Goal: Information Seeking & Learning: Learn about a topic

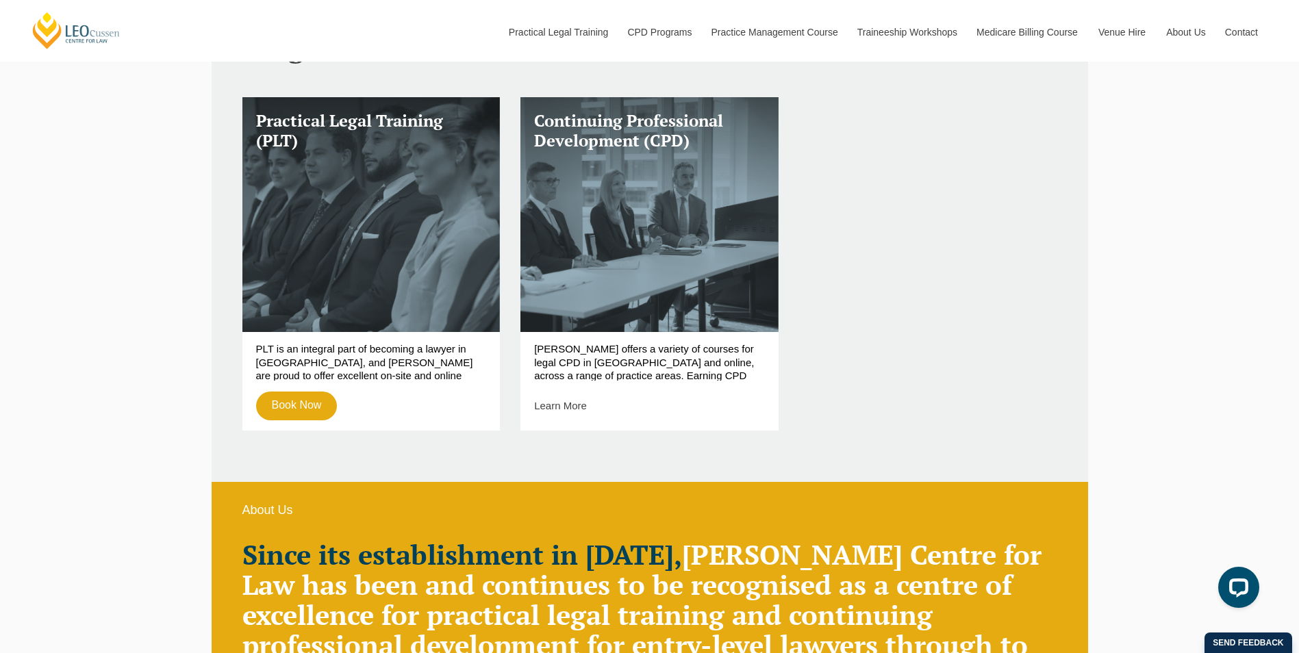
scroll to position [152, 0]
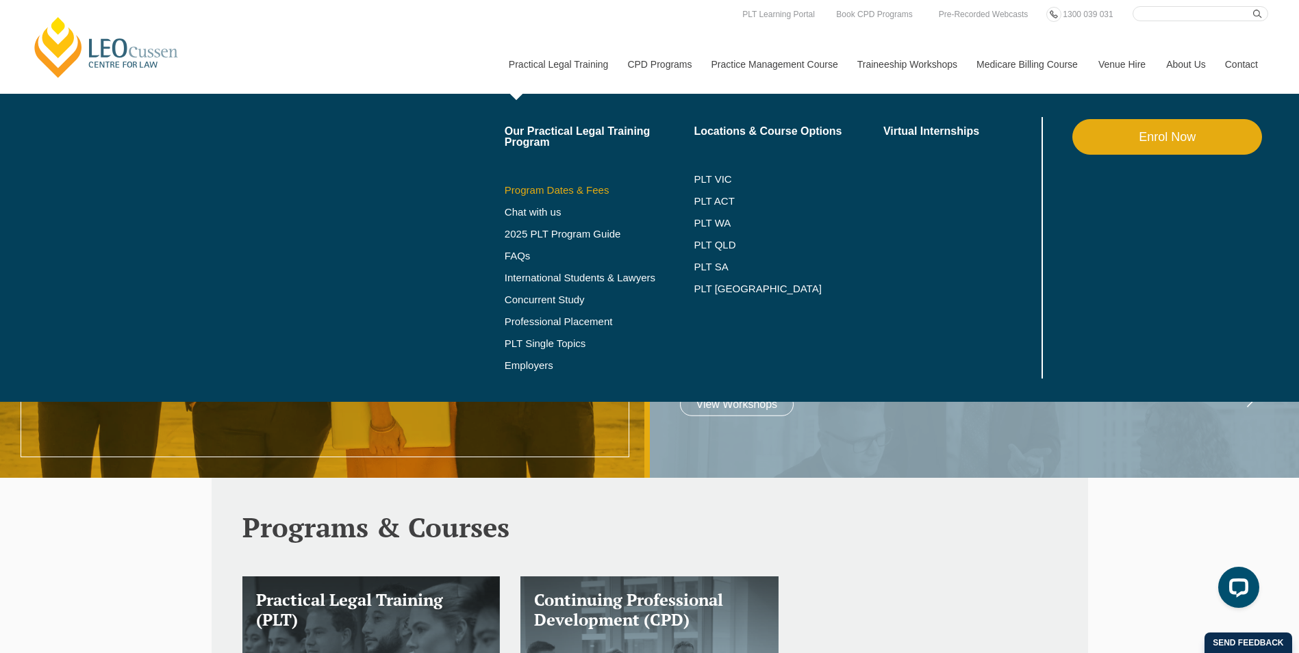
click at [551, 191] on link "Program Dates & Fees" at bounding box center [600, 190] width 190 height 11
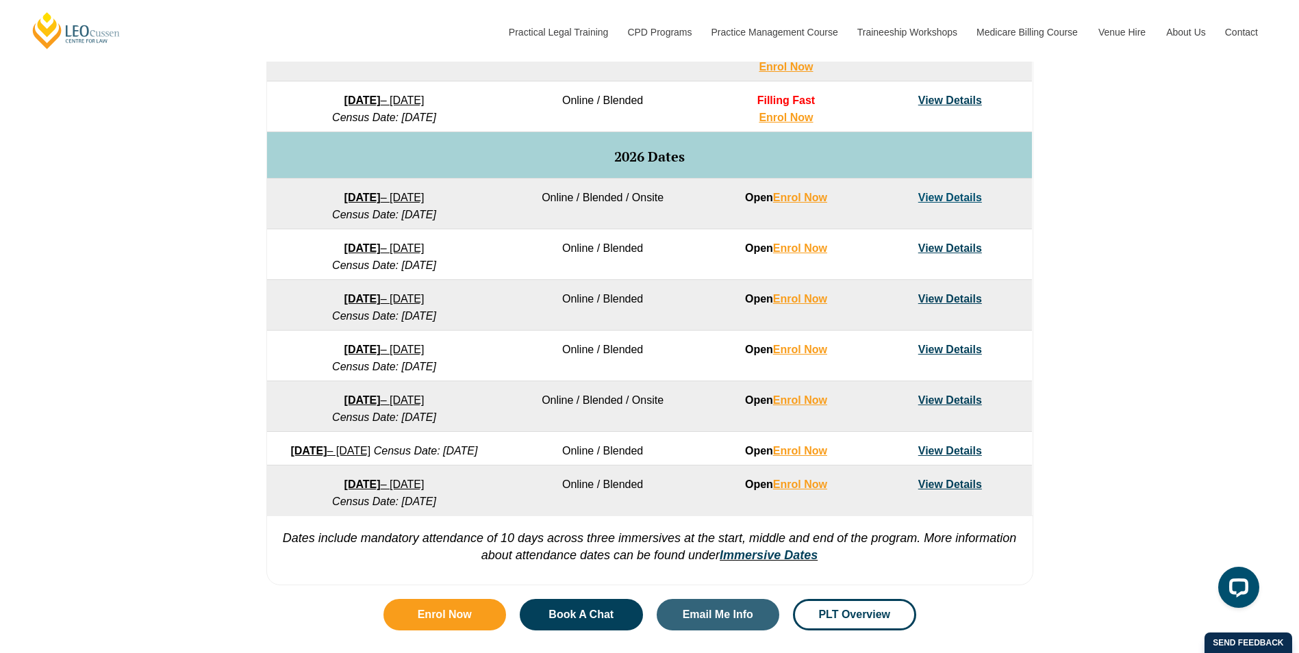
scroll to position [822, 0]
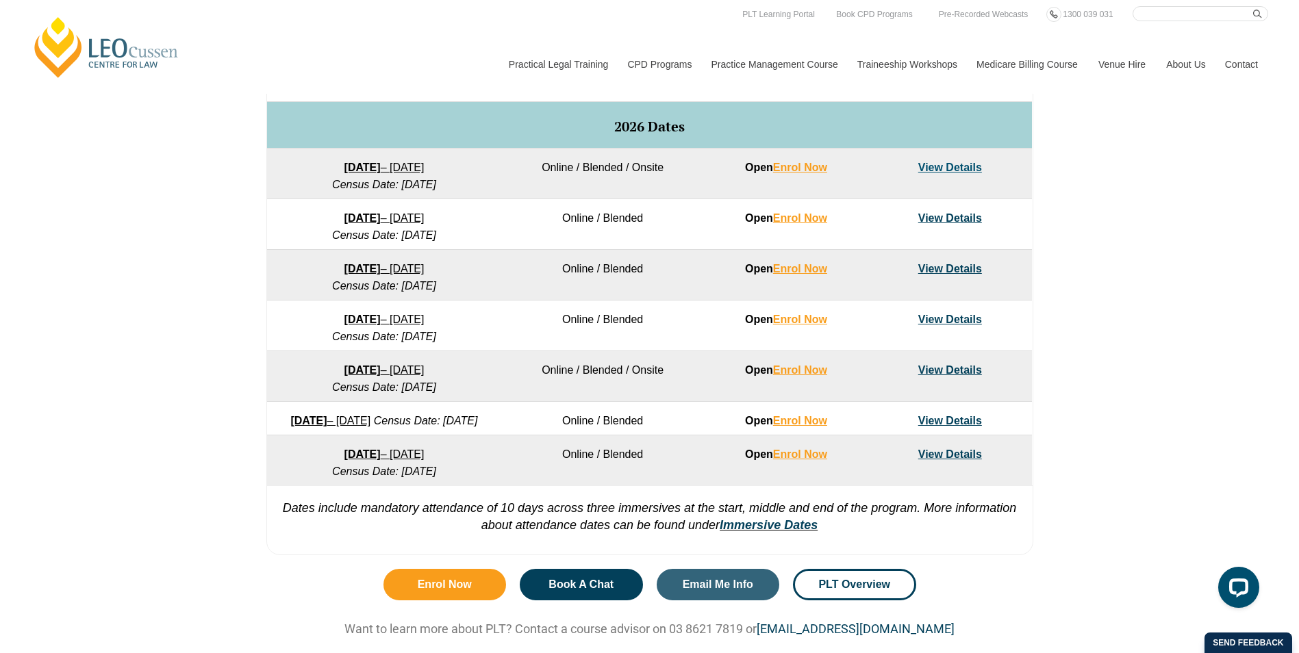
drag, startPoint x: 296, startPoint y: 265, endPoint x: 484, endPoint y: 288, distance: 189.1
click at [484, 288] on td "23 March 2026 – 7 August 2026 Census Date: 20 April 2026" at bounding box center [384, 275] width 234 height 51
drag, startPoint x: 484, startPoint y: 288, endPoint x: 503, endPoint y: 310, distance: 28.6
click at [537, 290] on td "Online / Blended" at bounding box center [602, 275] width 203 height 51
click at [511, 334] on td "Online / Blended" at bounding box center [602, 326] width 203 height 51
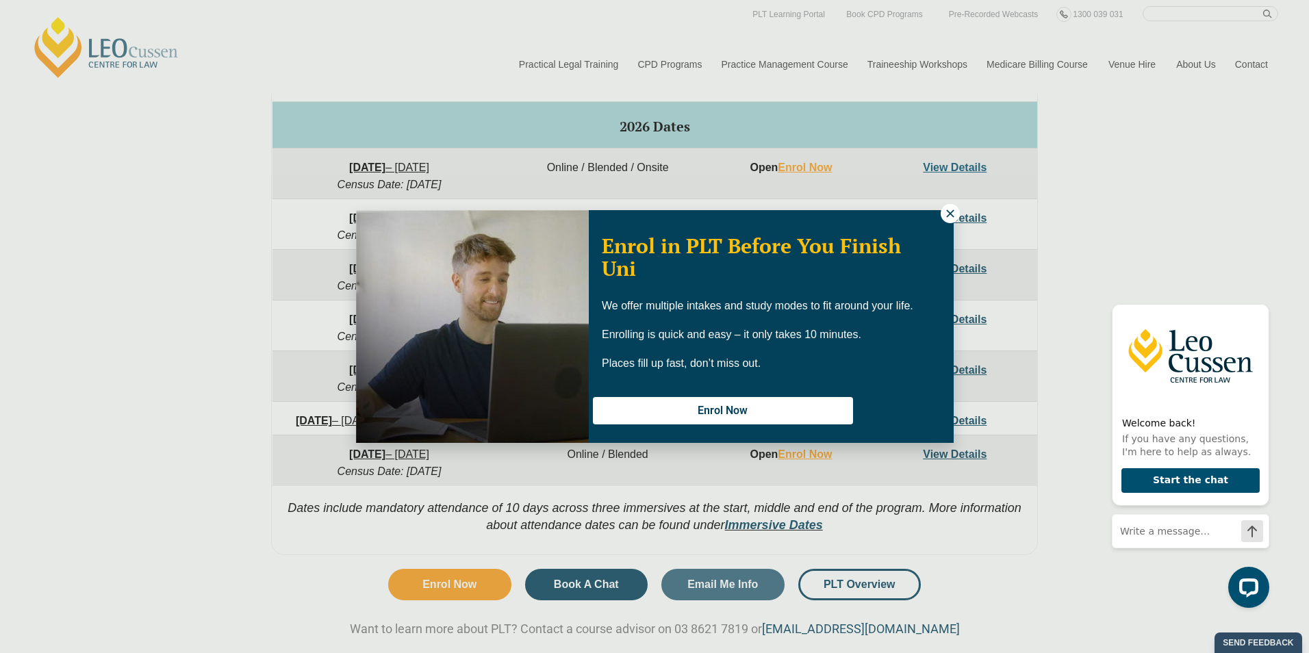
click at [945, 216] on icon at bounding box center [950, 214] width 12 height 12
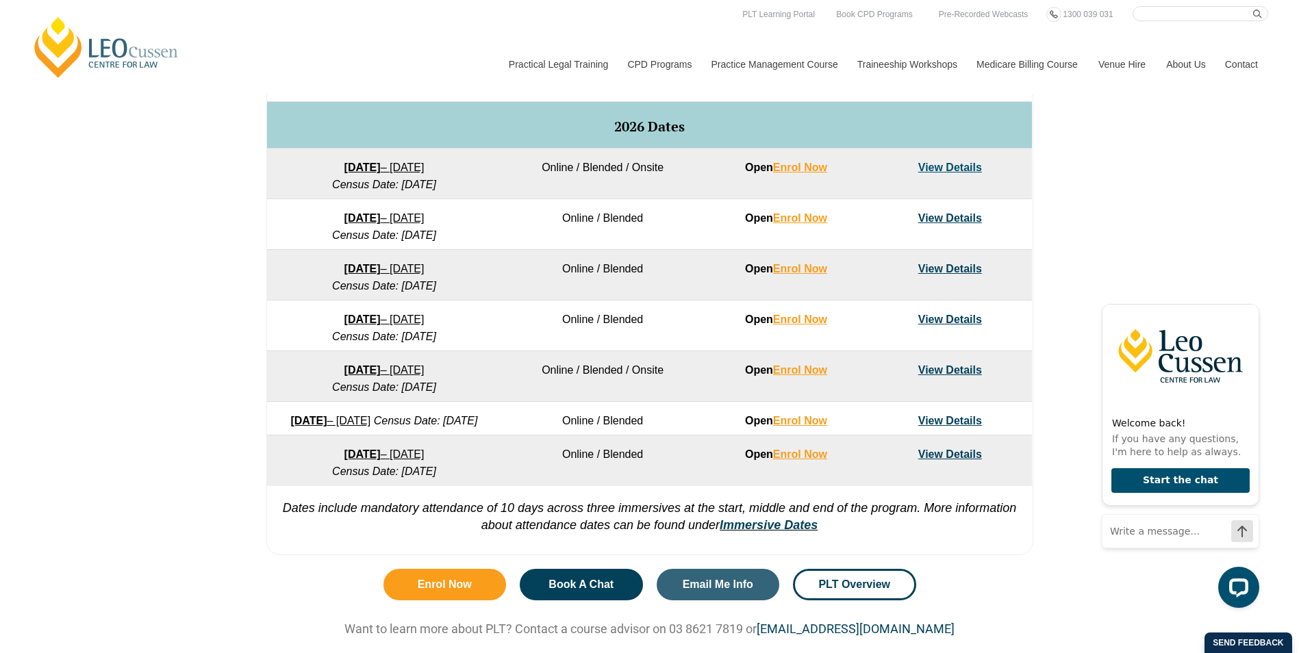
click at [942, 369] on link "View Details" at bounding box center [950, 370] width 64 height 12
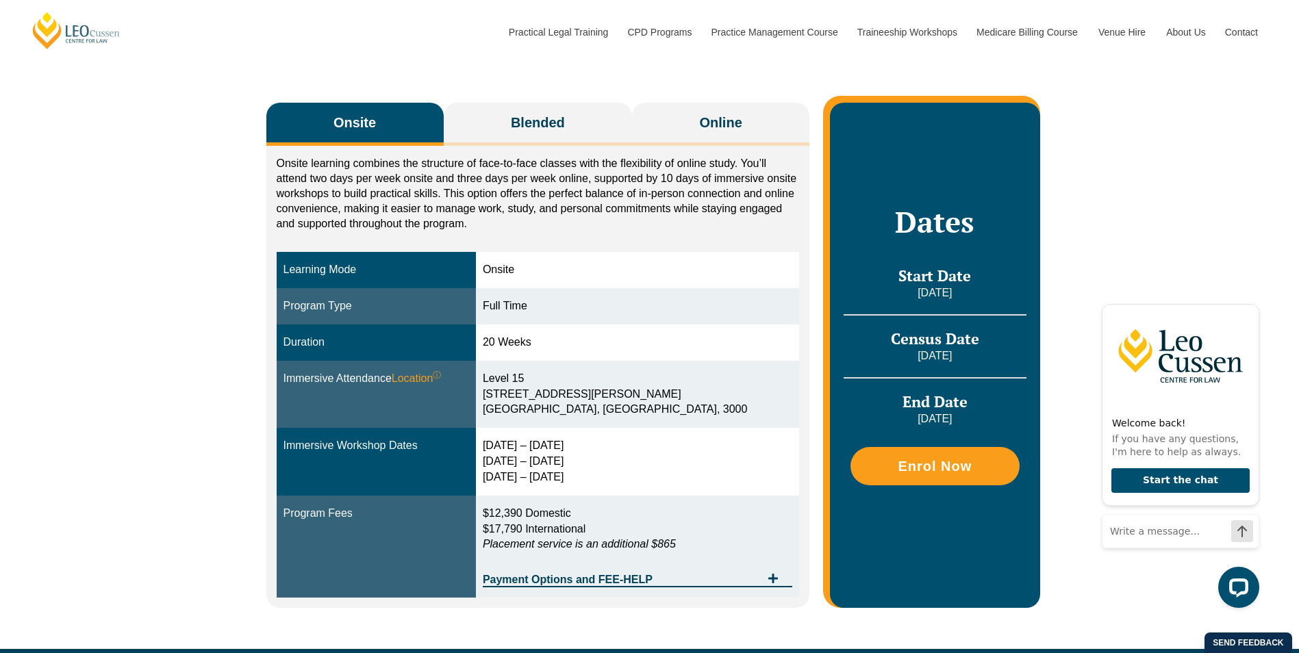
drag, startPoint x: 583, startPoint y: 341, endPoint x: 516, endPoint y: 340, distance: 66.4
click at [516, 340] on td "20 Weeks" at bounding box center [637, 343] width 323 height 36
click at [675, 440] on div "10 – 13 Aug 2026 20 – 22 Oct 2026 8 – 10 Dec 2026" at bounding box center [638, 461] width 310 height 47
drag, startPoint x: 377, startPoint y: 445, endPoint x: 442, endPoint y: 446, distance: 65.1
click at [442, 446] on div "Immersive Workshop Dates" at bounding box center [377, 446] width 186 height 16
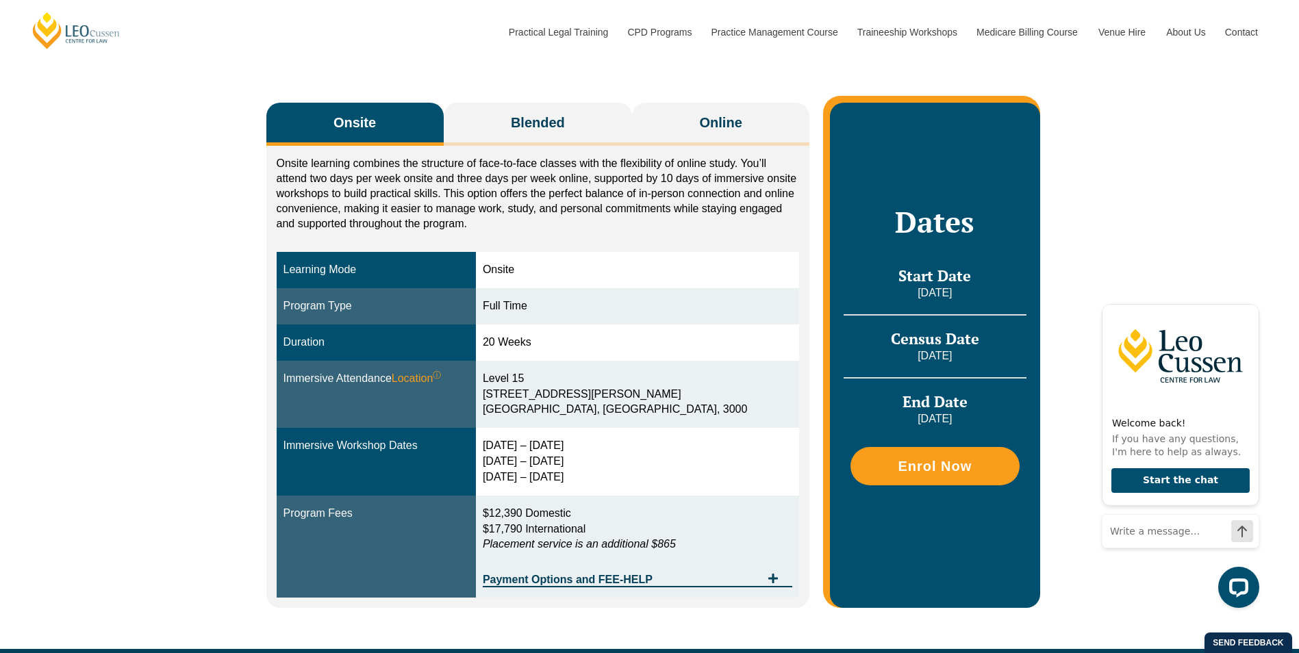
drag, startPoint x: 442, startPoint y: 446, endPoint x: 594, endPoint y: 464, distance: 153.2
click at [594, 464] on div "10 – 13 Aug 2026 20 – 22 Oct 2026 8 – 10 Dec 2026" at bounding box center [638, 461] width 310 height 47
click at [555, 325] on td "20 Weeks" at bounding box center [637, 343] width 323 height 36
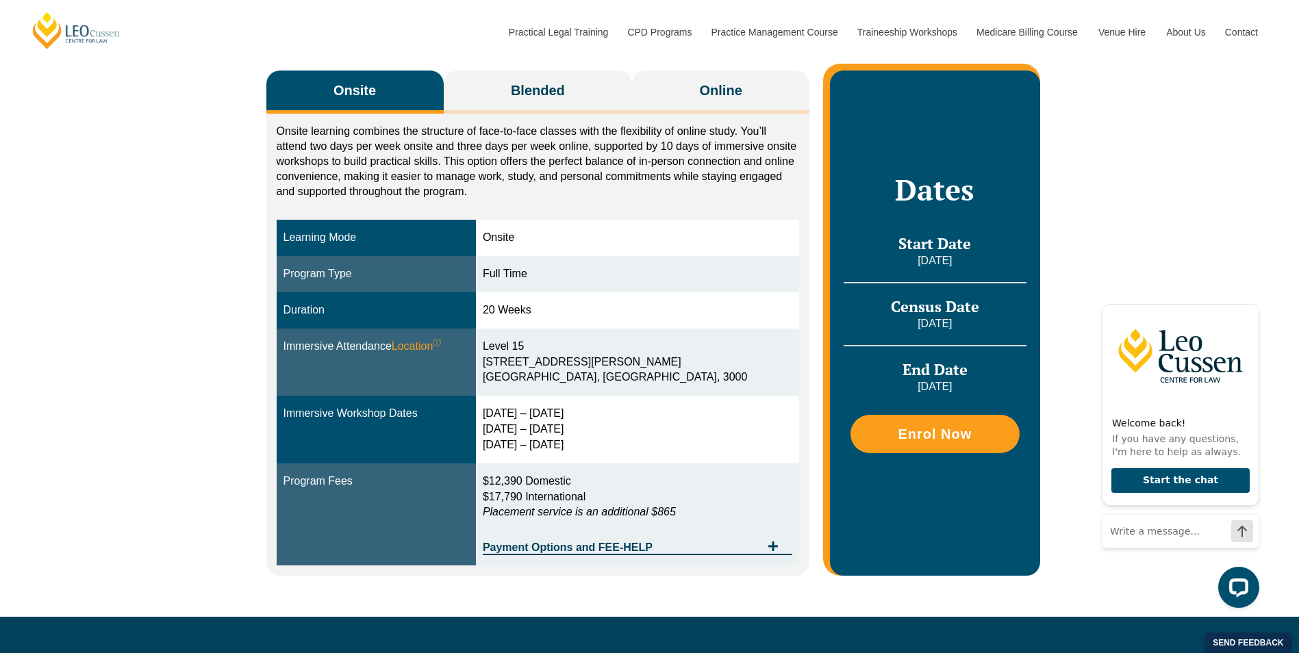
scroll to position [205, 0]
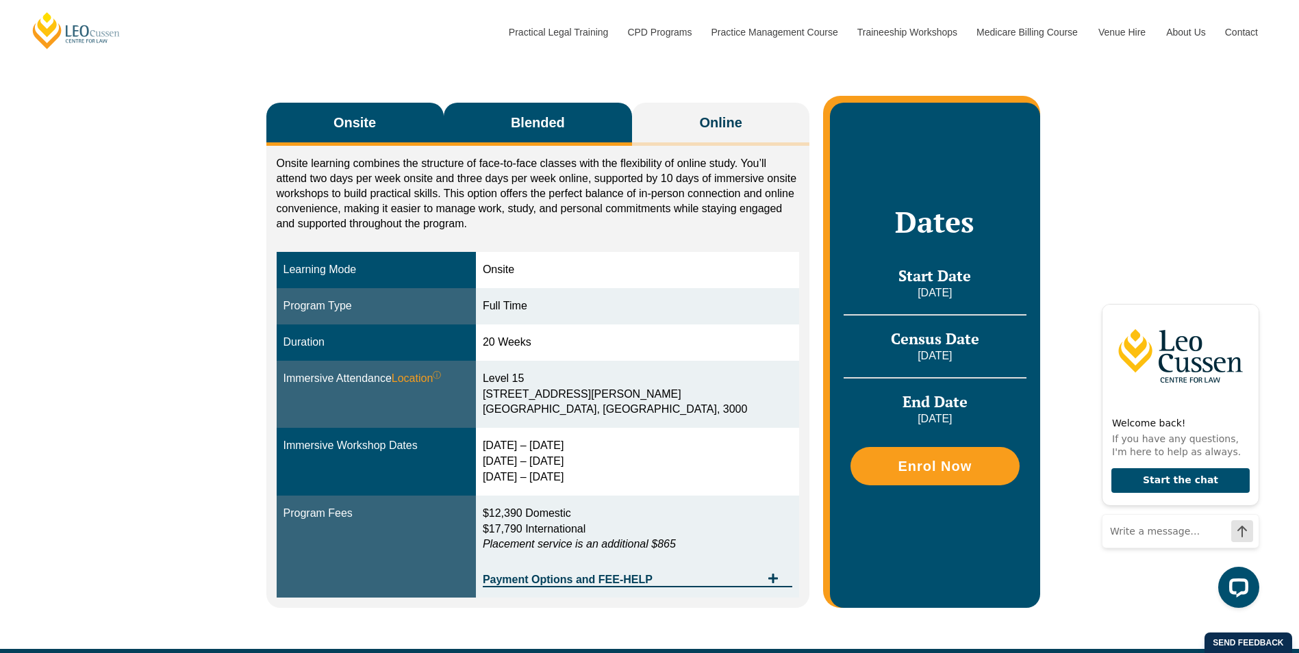
click at [567, 143] on button "Blended" at bounding box center [538, 124] width 189 height 43
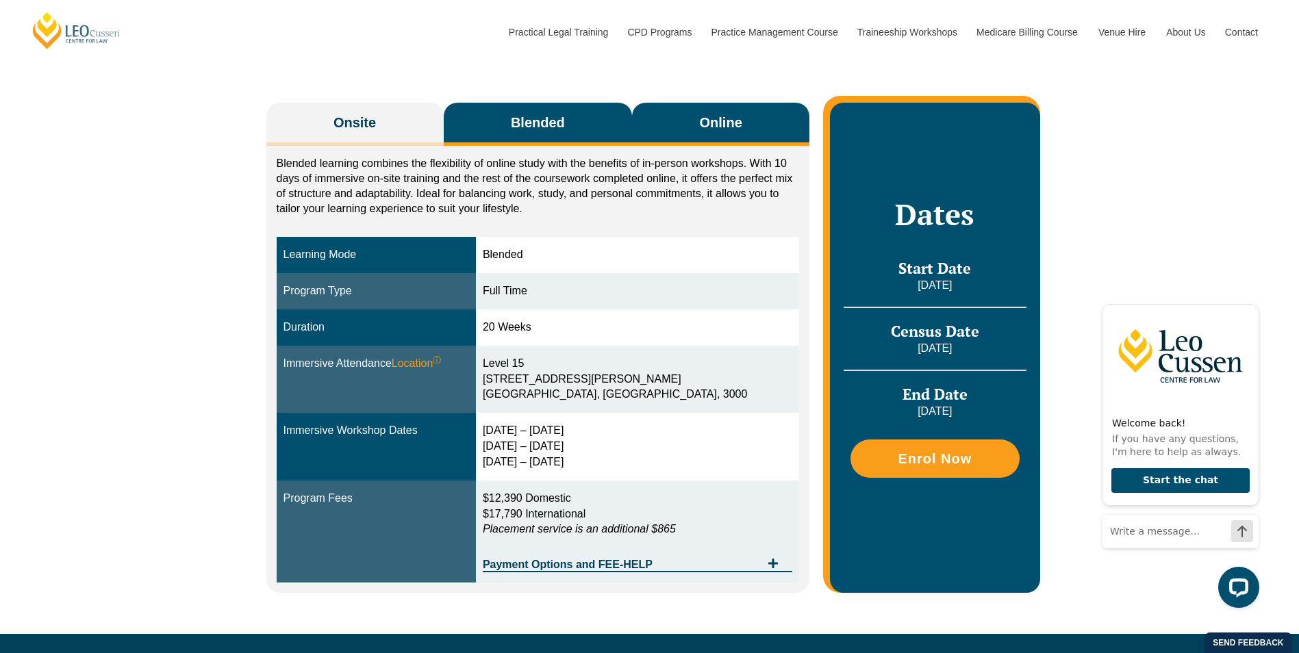
click at [731, 129] on span "Online" at bounding box center [721, 122] width 42 height 19
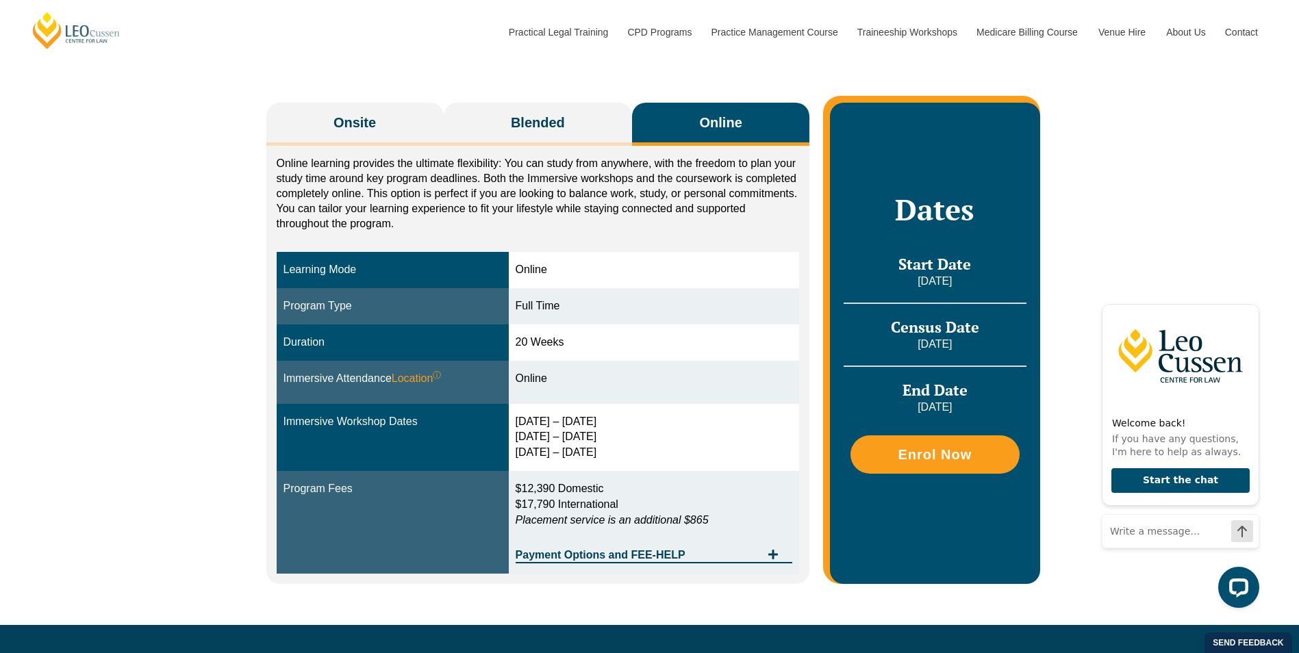
click at [659, 231] on p "Online learning provides the ultimate flexibility: You can study from anywhere,…" at bounding box center [538, 193] width 523 height 75
drag, startPoint x: 548, startPoint y: 310, endPoint x: 563, endPoint y: 313, distance: 15.5
click at [563, 312] on div "Full Time" at bounding box center [654, 307] width 277 height 16
drag, startPoint x: 563, startPoint y: 313, endPoint x: 578, endPoint y: 342, distance: 32.5
click at [578, 342] on div "20 Weeks" at bounding box center [654, 343] width 277 height 16
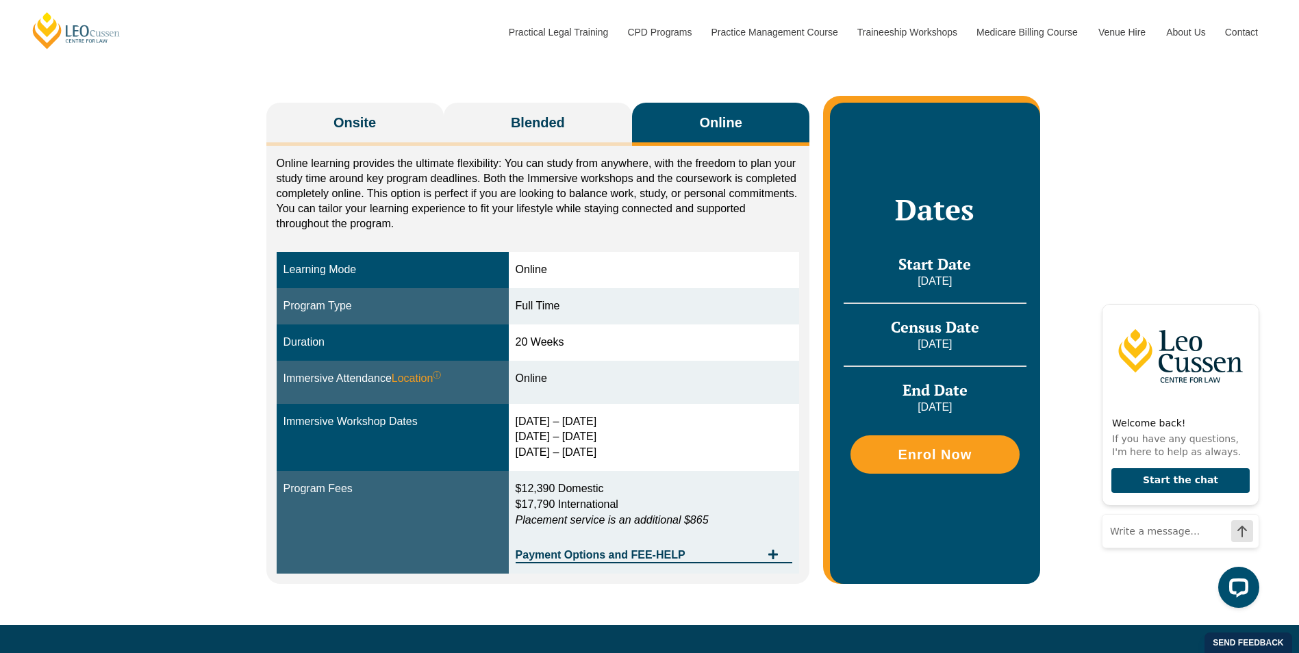
click at [648, 438] on div "11 – 14 Aug 2026 21 – 23 Oct 2026 9 – 11 Dec 2026" at bounding box center [654, 437] width 277 height 47
click at [679, 365] on td "Online" at bounding box center [654, 382] width 291 height 43
click at [584, 114] on button "Blended" at bounding box center [538, 124] width 189 height 43
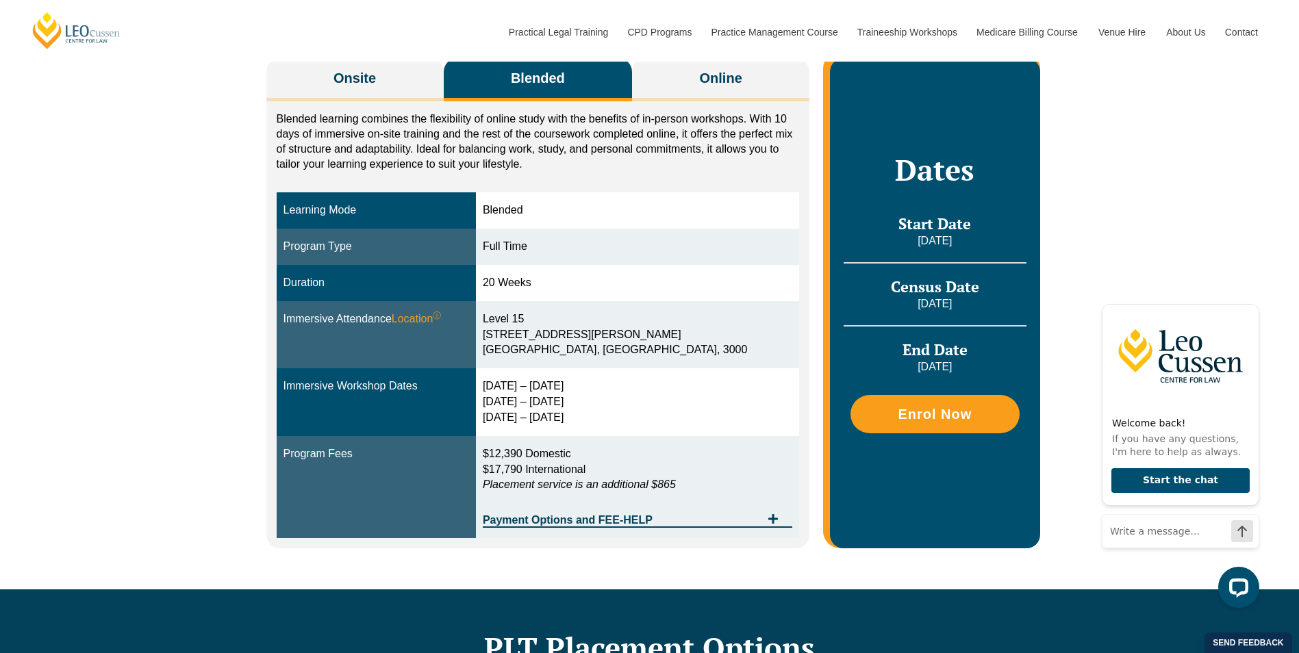
scroll to position [274, 0]
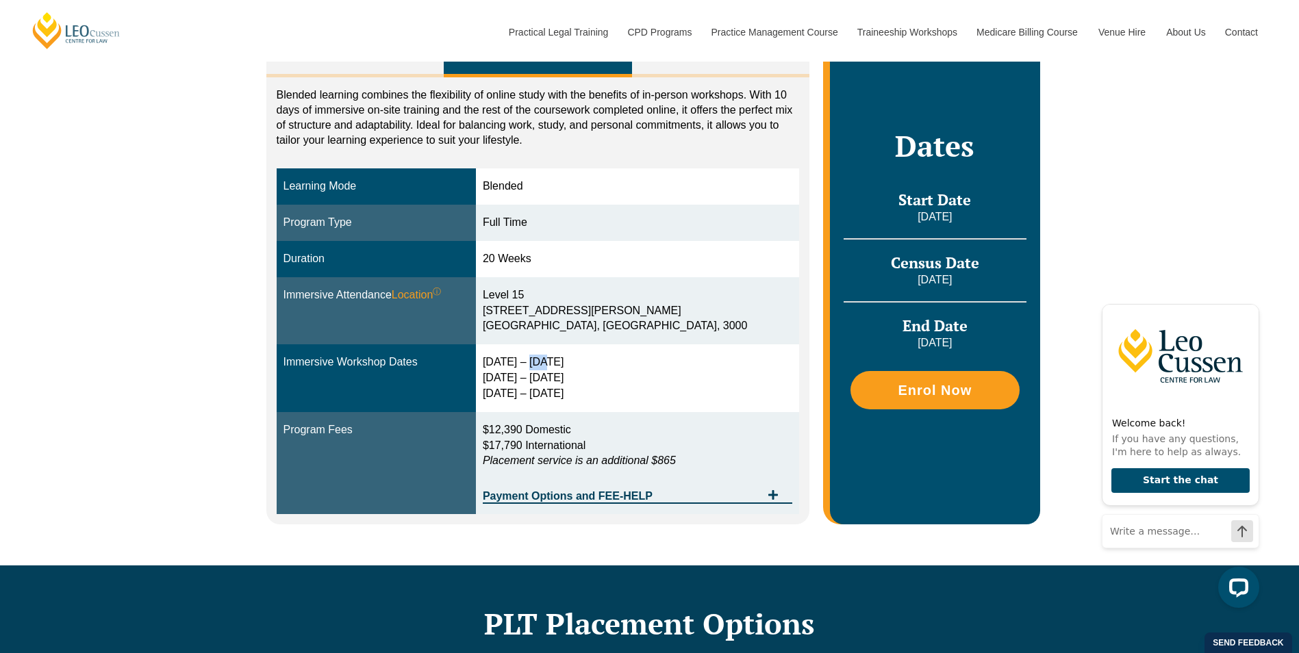
drag, startPoint x: 561, startPoint y: 360, endPoint x: 579, endPoint y: 360, distance: 18.5
click at [579, 360] on div "10 – 13 Aug 2026 20 – 22 Oct 2026 8 – 10 Dec 2026" at bounding box center [638, 378] width 310 height 47
drag, startPoint x: 579, startPoint y: 360, endPoint x: 689, endPoint y: 392, distance: 114.4
click at [689, 392] on div "10 – 13 Aug 2026 20 – 22 Oct 2026 8 – 10 Dec 2026" at bounding box center [638, 378] width 310 height 47
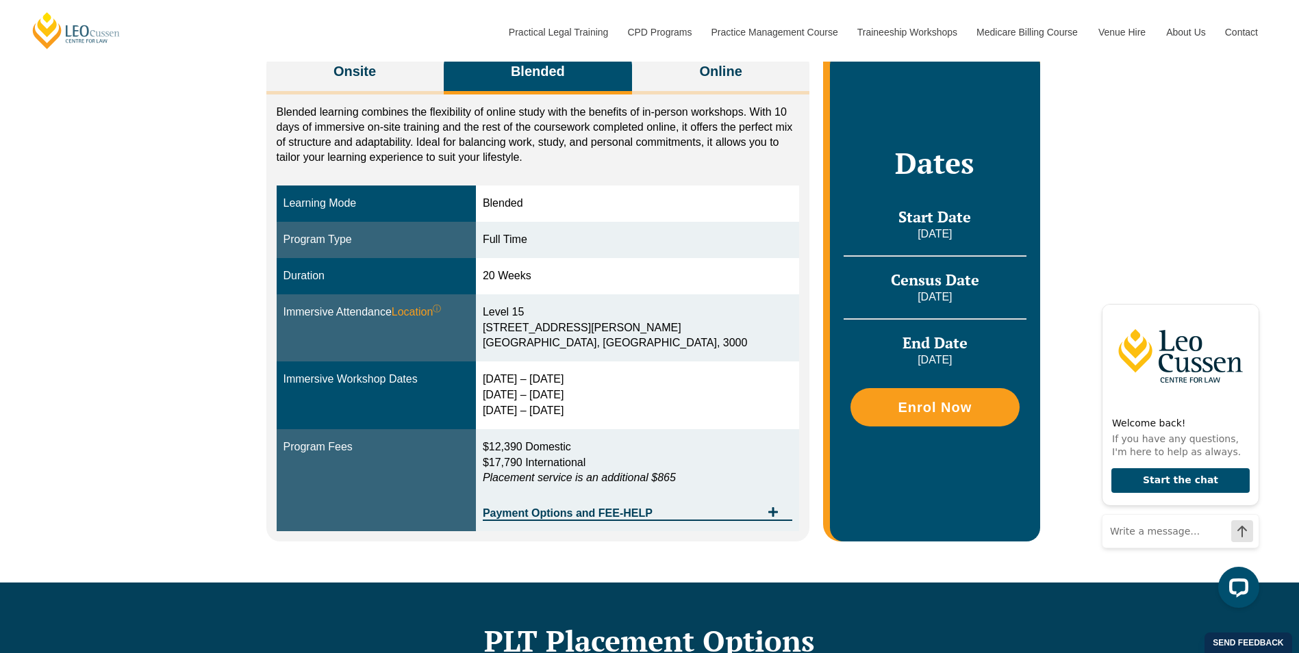
scroll to position [205, 0]
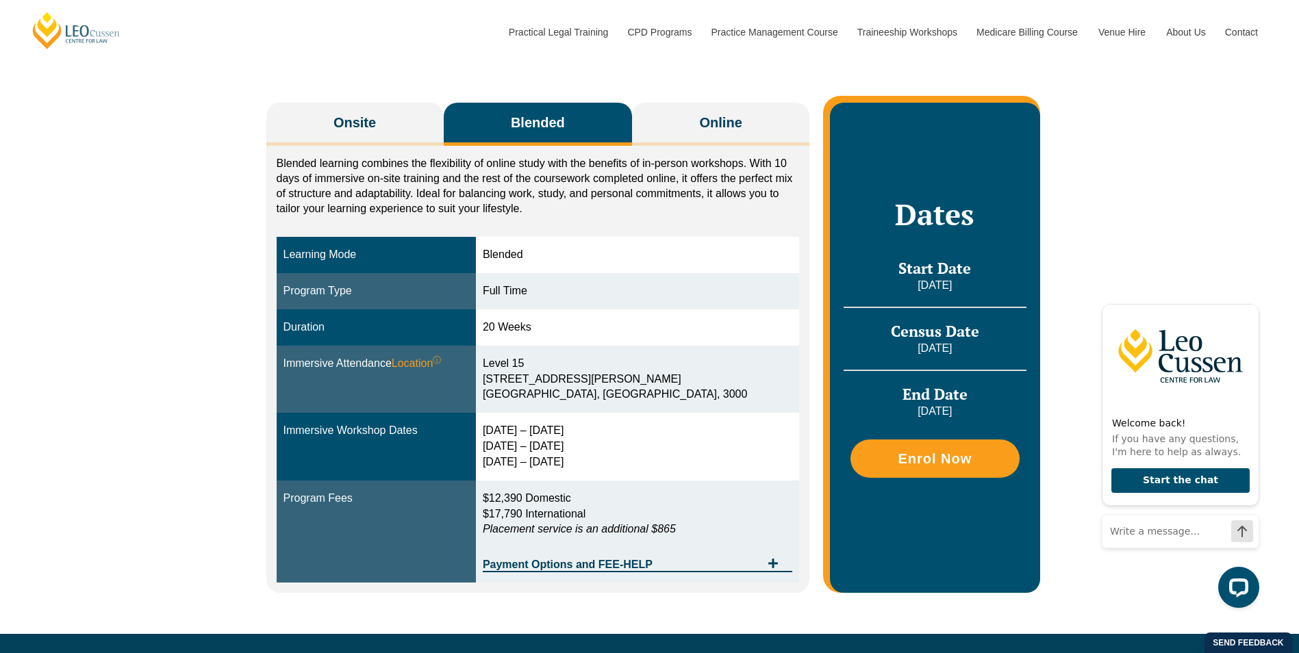
drag, startPoint x: 560, startPoint y: 287, endPoint x: 580, endPoint y: 287, distance: 20.5
click at [580, 287] on div "Full Time" at bounding box center [638, 292] width 310 height 16
drag, startPoint x: 580, startPoint y: 287, endPoint x: 581, endPoint y: 259, distance: 28.1
click at [581, 259] on td "Blended" at bounding box center [637, 255] width 323 height 36
drag, startPoint x: 581, startPoint y: 259, endPoint x: 546, endPoint y: 291, distance: 47.5
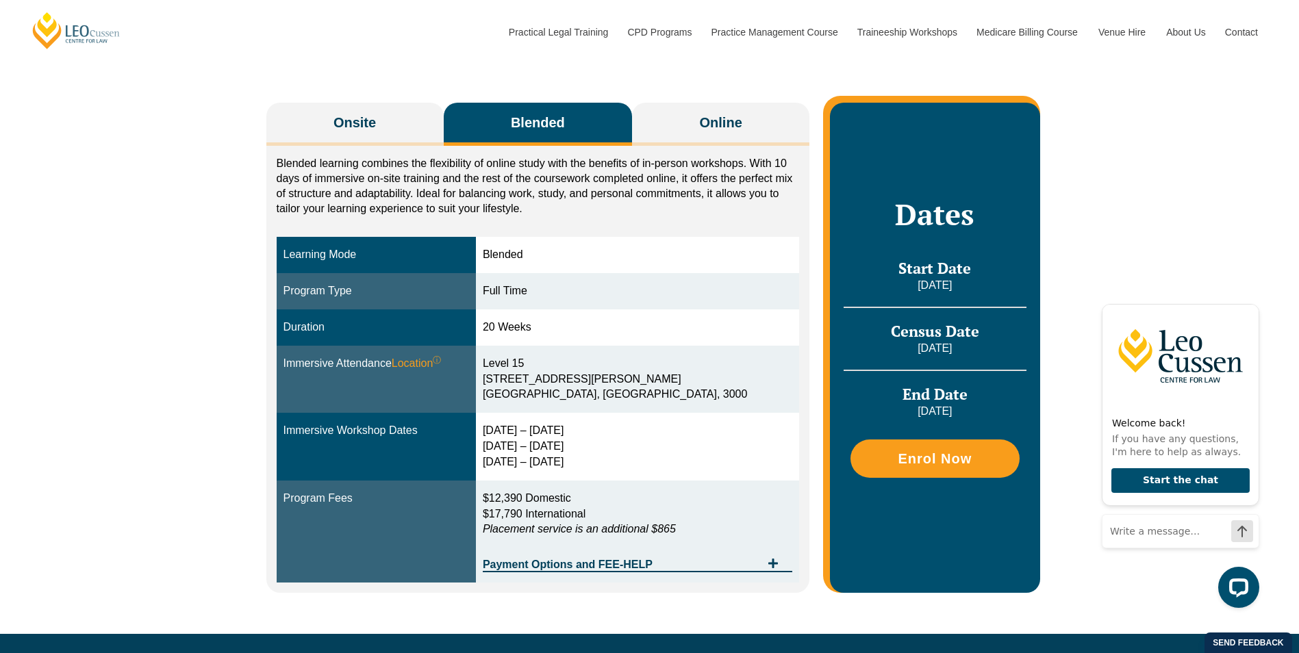
click at [546, 291] on div "Full Time" at bounding box center [638, 292] width 310 height 16
click at [702, 118] on span "Online" at bounding box center [721, 122] width 42 height 19
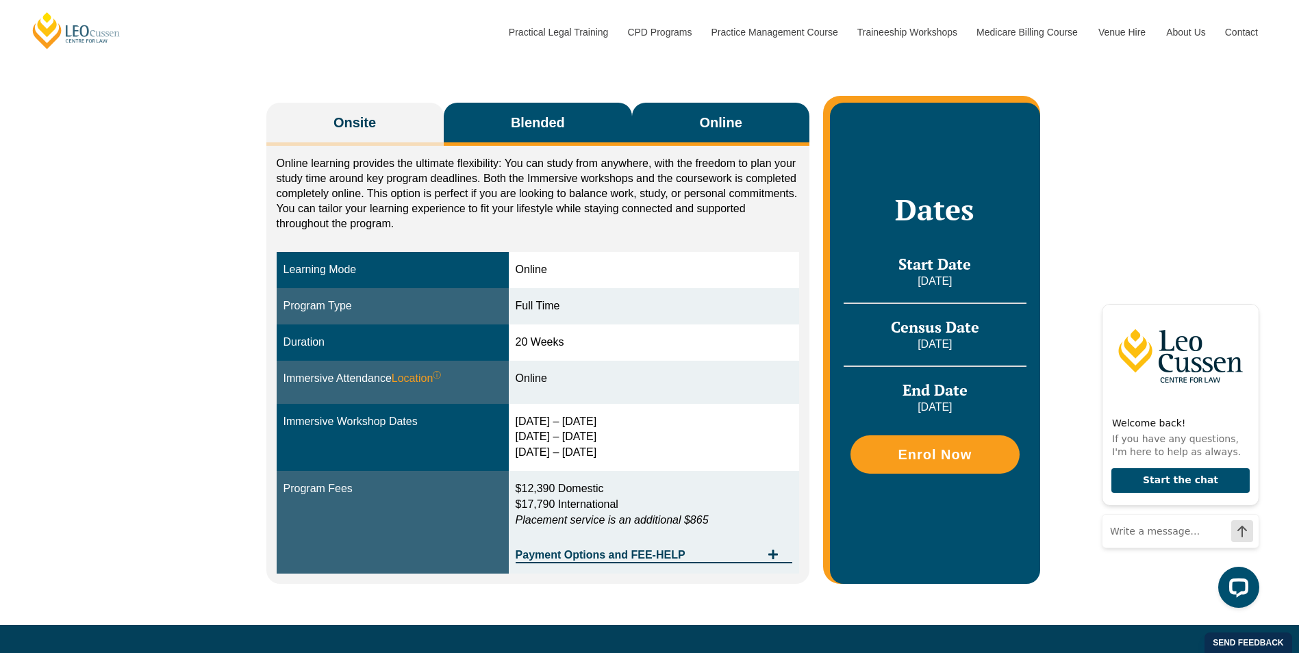
click at [540, 113] on span "Blended" at bounding box center [538, 122] width 54 height 19
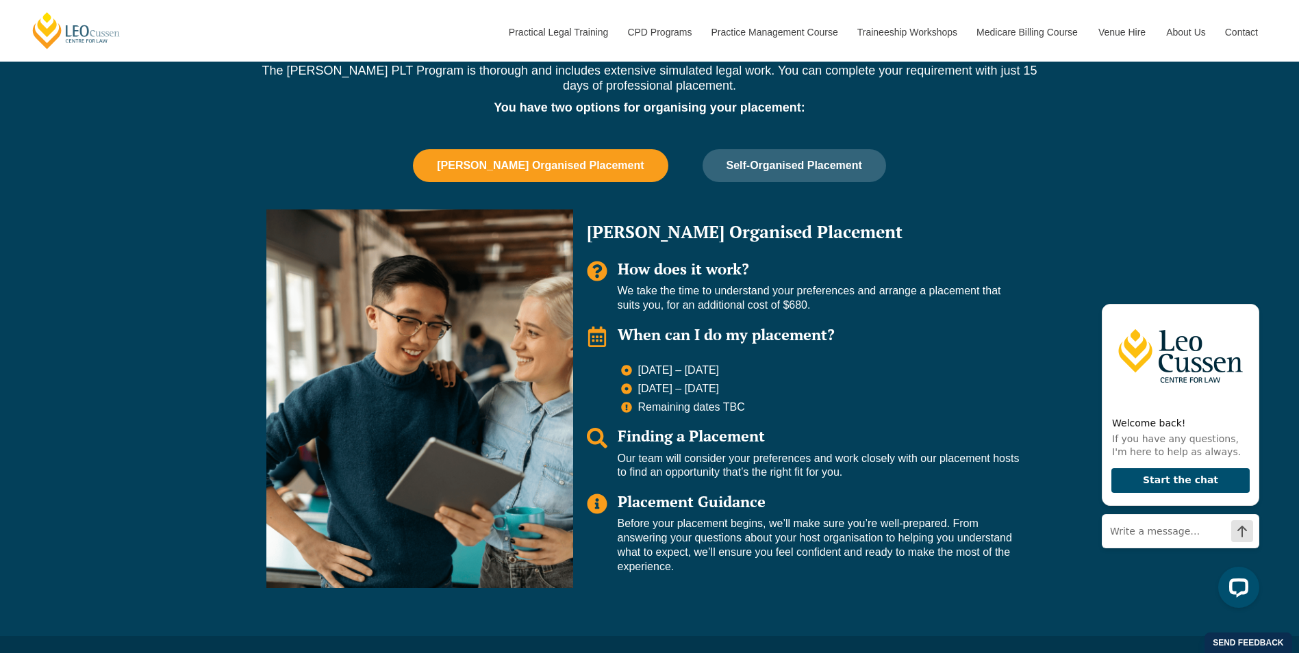
scroll to position [890, 0]
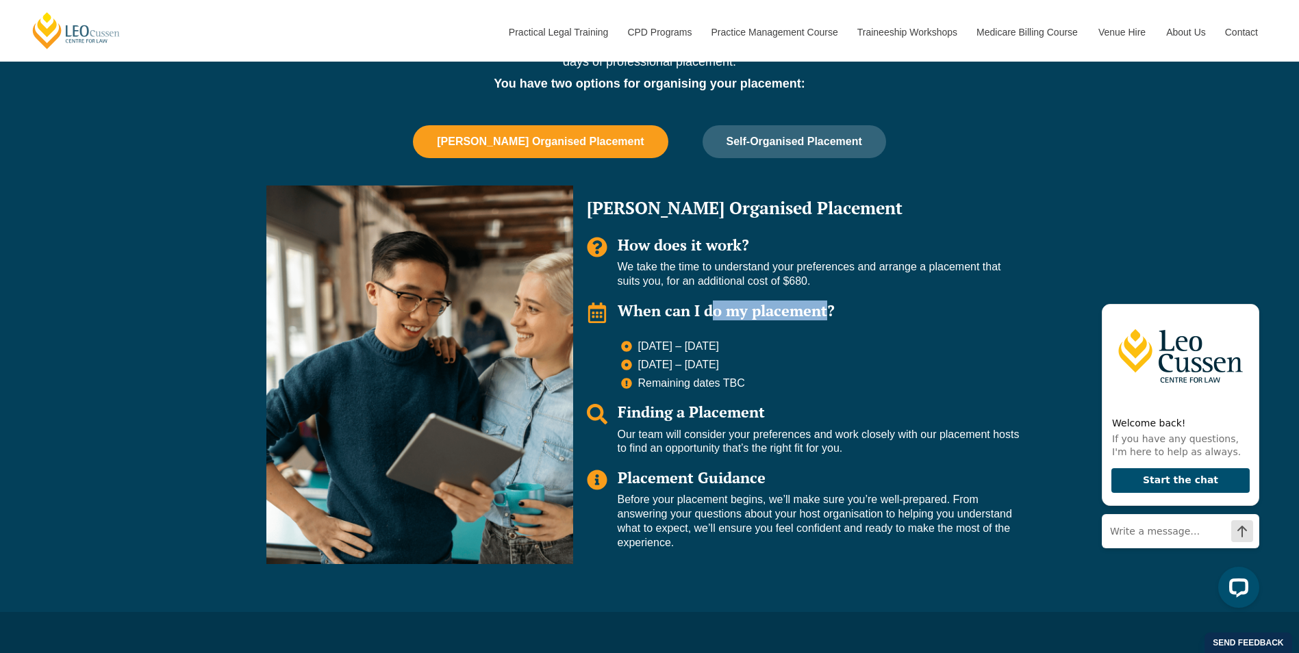
drag, startPoint x: 703, startPoint y: 311, endPoint x: 820, endPoint y: 312, distance: 117.1
click at [820, 312] on span "When can I do my placement?" at bounding box center [726, 311] width 217 height 20
click at [775, 401] on div "Leo Organised Placement How does it work? We take the time to understand your p…" at bounding box center [803, 375] width 460 height 379
drag, startPoint x: 655, startPoint y: 338, endPoint x: 798, endPoint y: 338, distance: 142.5
click at [798, 338] on div "Leo Organised Placement How does it work? We take the time to understand your p…" at bounding box center [803, 375] width 460 height 379
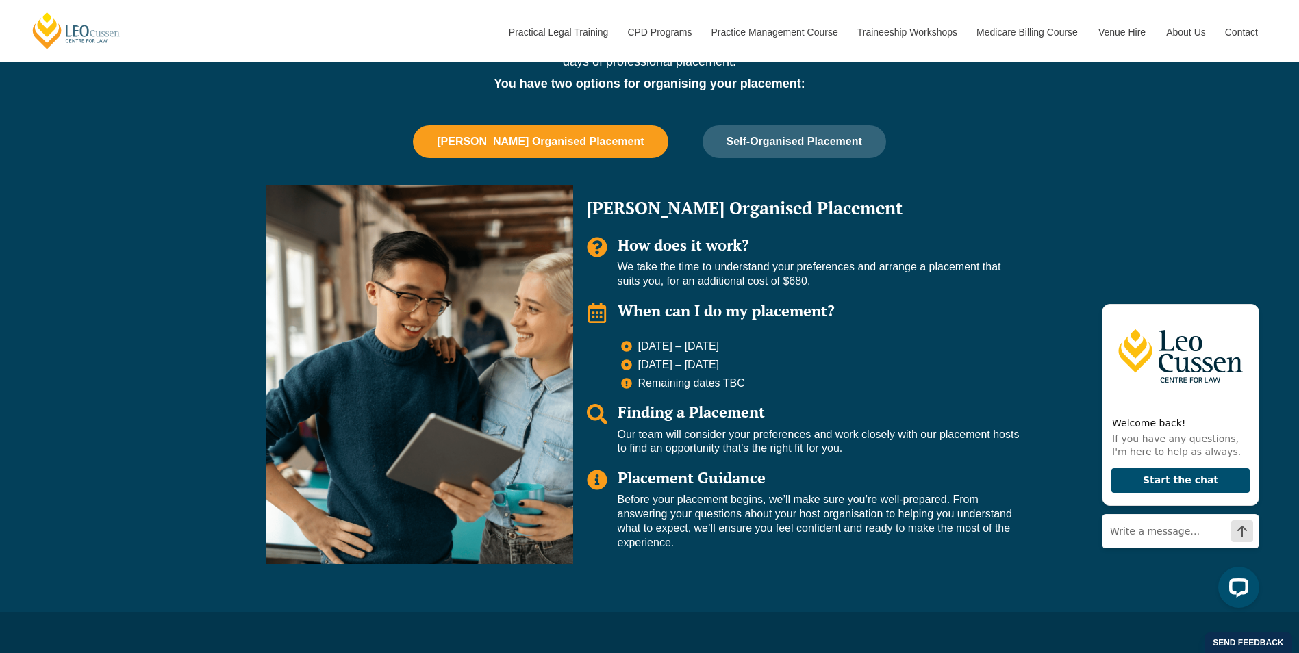
drag, startPoint x: 798, startPoint y: 338, endPoint x: 886, endPoint y: 429, distance: 126.4
click at [886, 434] on p "Our team will consider your preferences and work closely with our placement hos…" at bounding box center [819, 442] width 402 height 29
click at [808, 152] on button "Self-Organised Placement" at bounding box center [795, 141] width 184 height 33
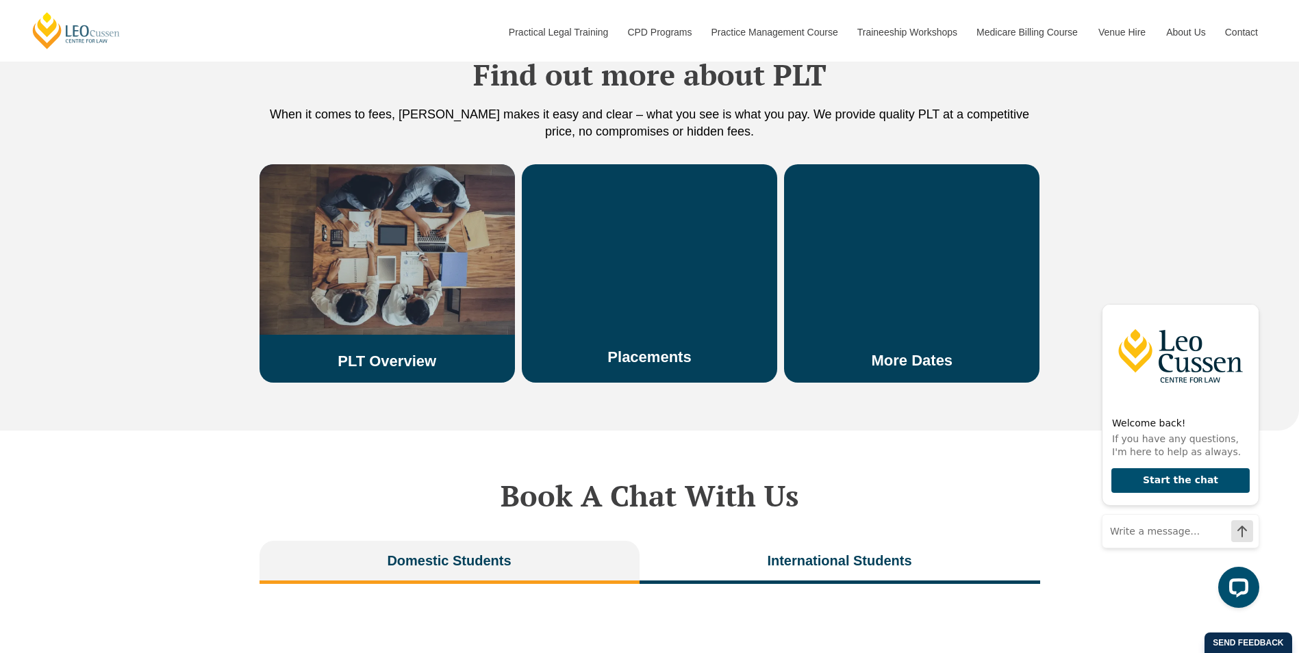
scroll to position [2397, 0]
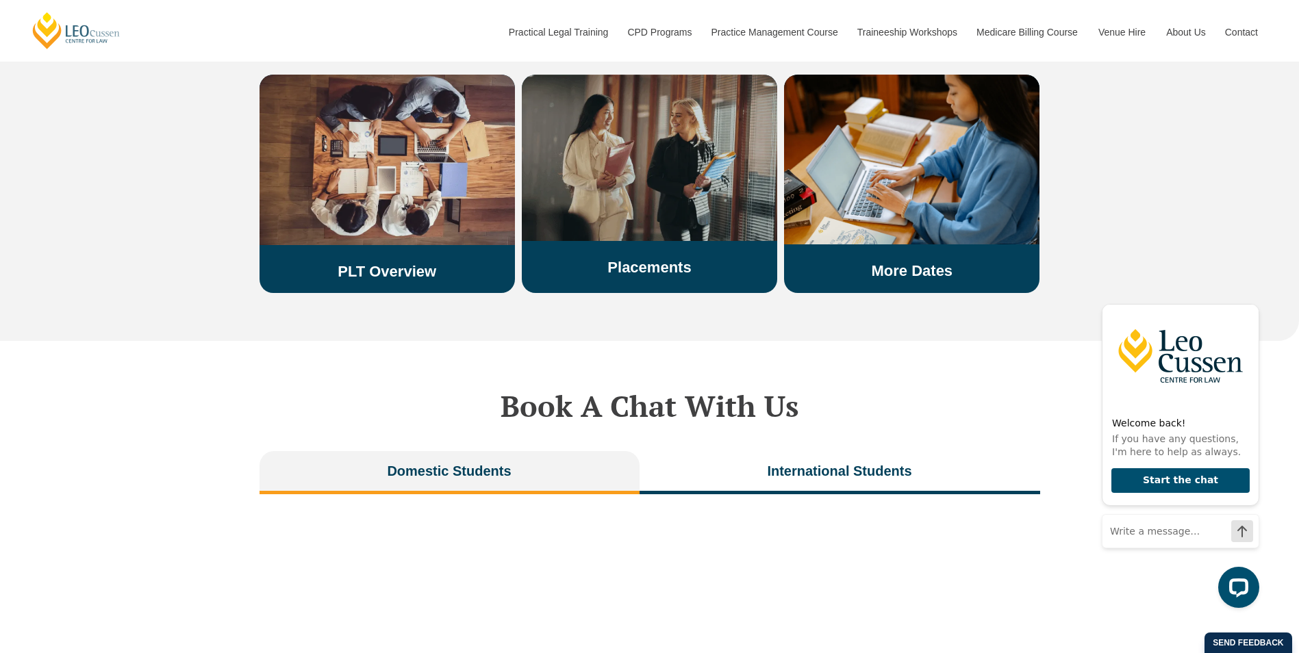
click at [674, 207] on img at bounding box center [649, 158] width 255 height 166
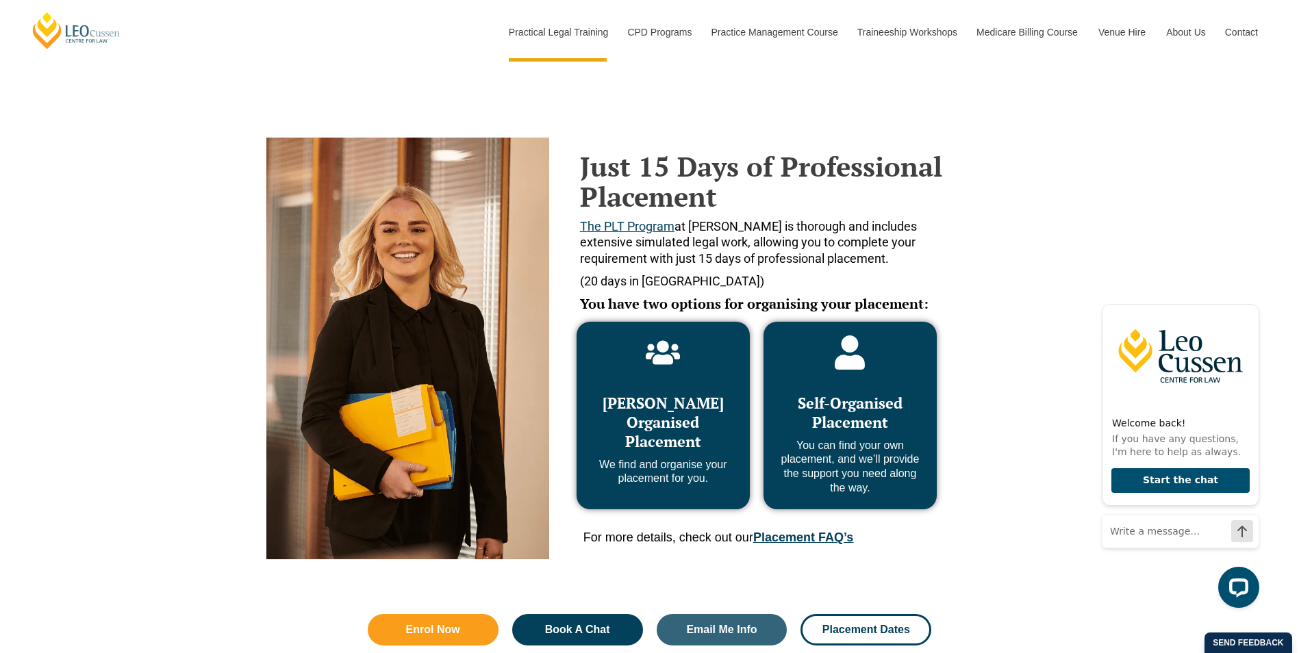
scroll to position [548, 0]
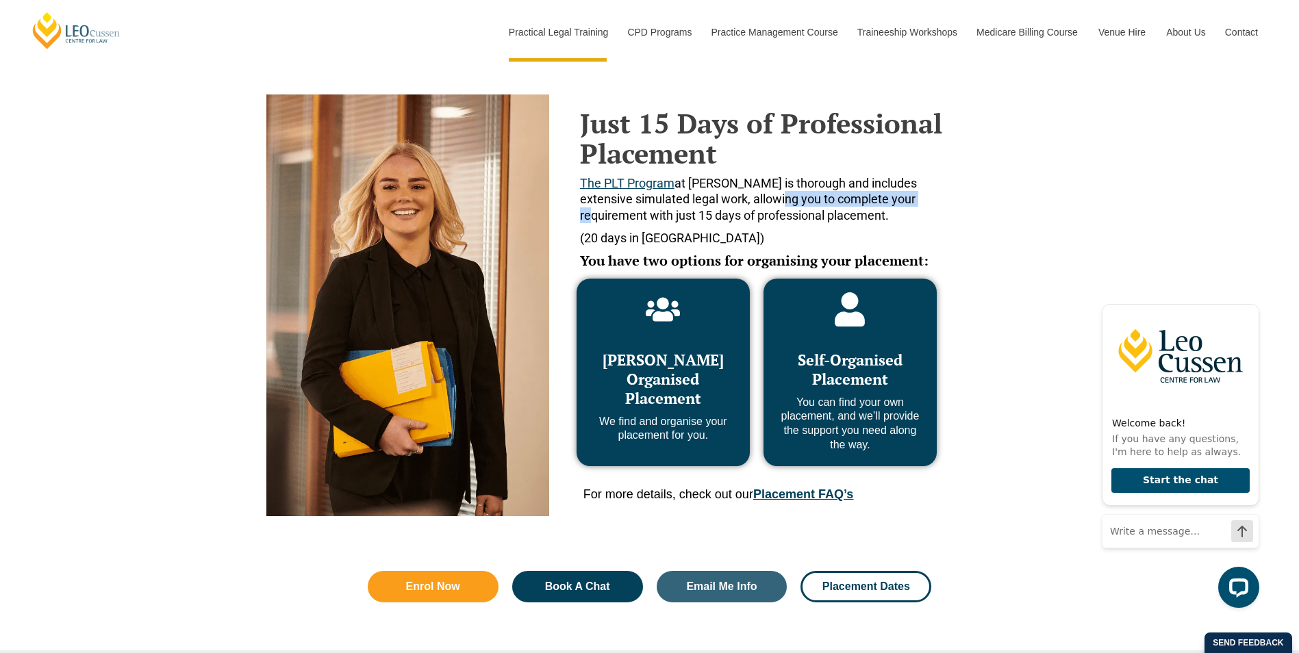
drag, startPoint x: 741, startPoint y: 196, endPoint x: 891, endPoint y: 201, distance: 150.1
click at [891, 201] on span "The PLT Program at [PERSON_NAME] is thorough and includes extensive simulated l…" at bounding box center [748, 199] width 337 height 47
click at [750, 220] on span "The PLT Program at [PERSON_NAME] is thorough and includes extensive simulated l…" at bounding box center [748, 199] width 337 height 47
drag, startPoint x: 665, startPoint y: 213, endPoint x: 840, endPoint y: 214, distance: 174.6
click at [840, 214] on p "The PLT Program at [PERSON_NAME] is thorough and includes extensive simulated l…" at bounding box center [765, 199] width 371 height 48
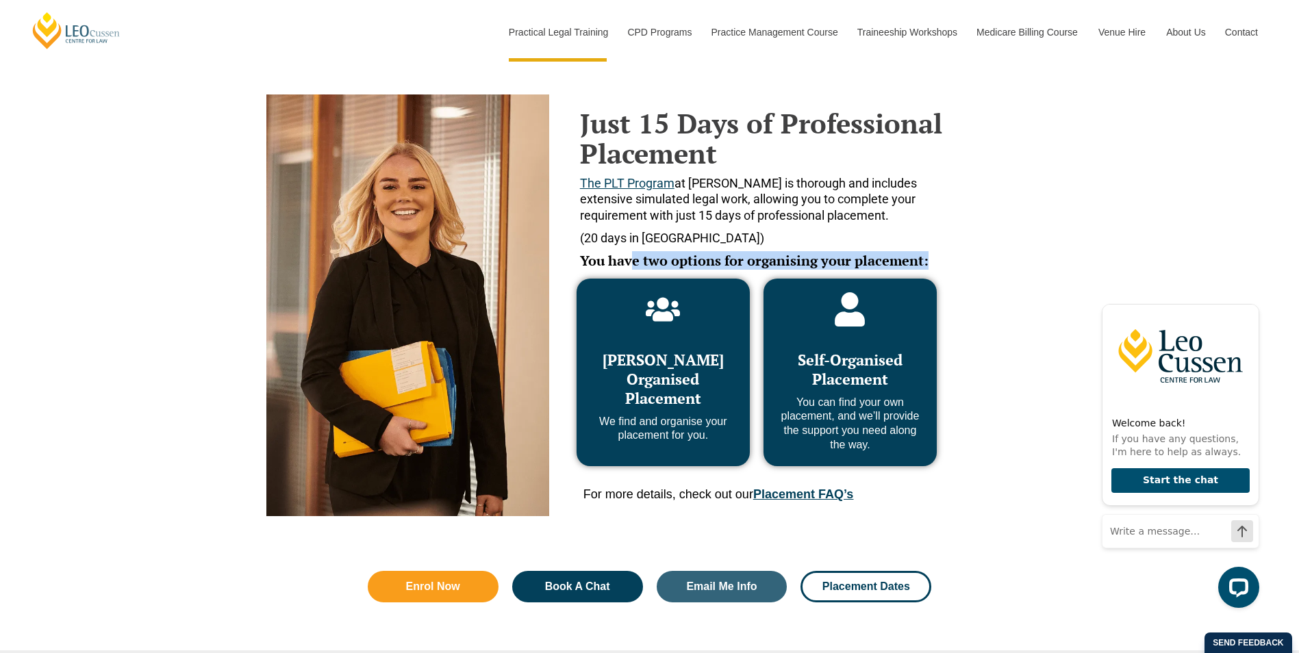
drag, startPoint x: 630, startPoint y: 254, endPoint x: 942, endPoint y: 253, distance: 311.6
click at [942, 253] on h5 "You have two options for organising your placement:" at bounding box center [765, 260] width 371 height 15
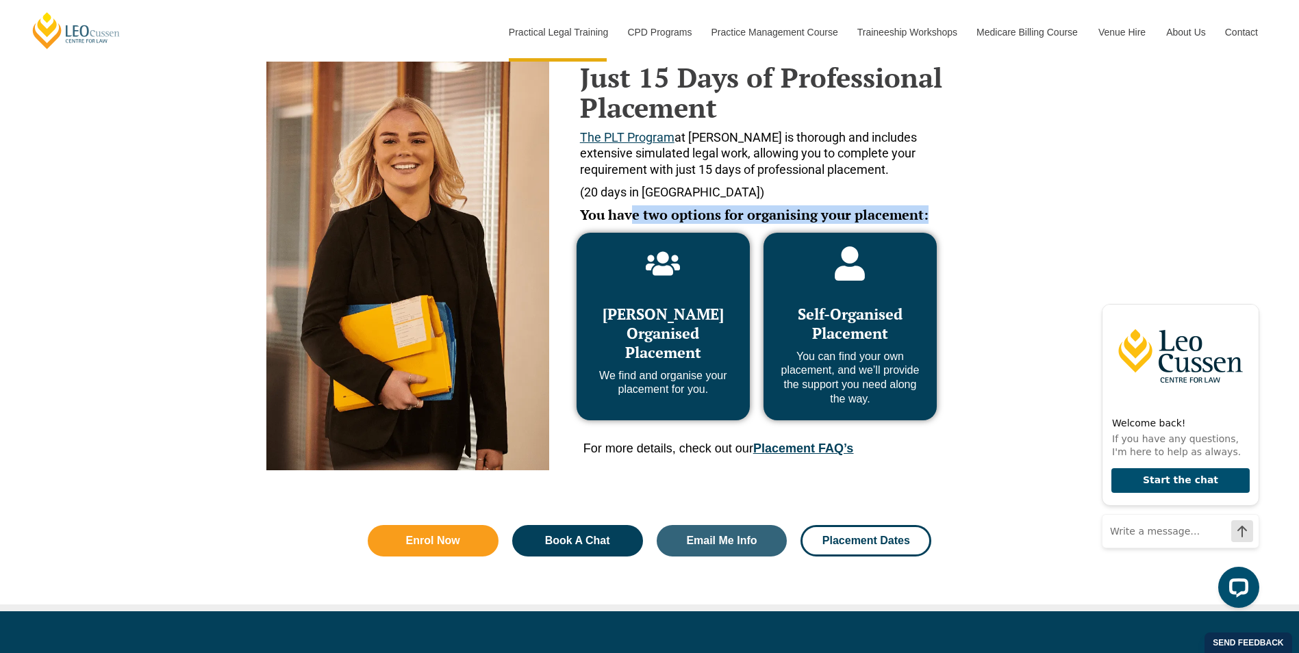
scroll to position [616, 0]
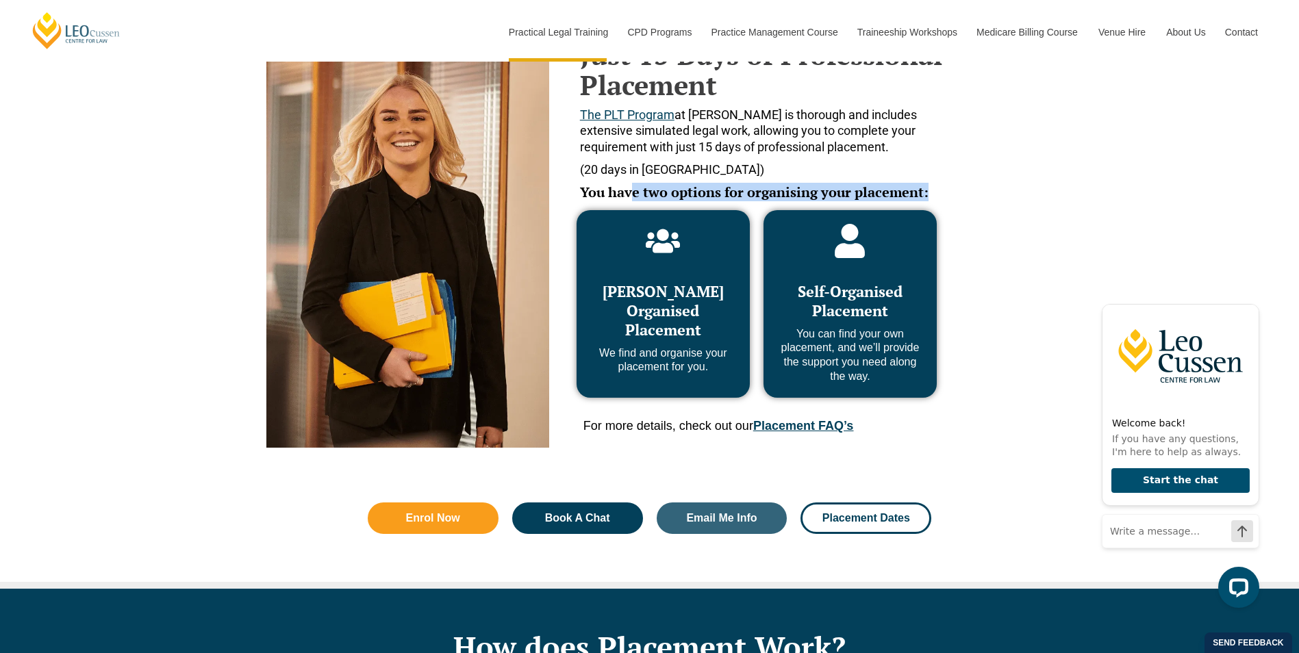
click at [791, 421] on link "Placement FAQ’s" at bounding box center [803, 426] width 100 height 14
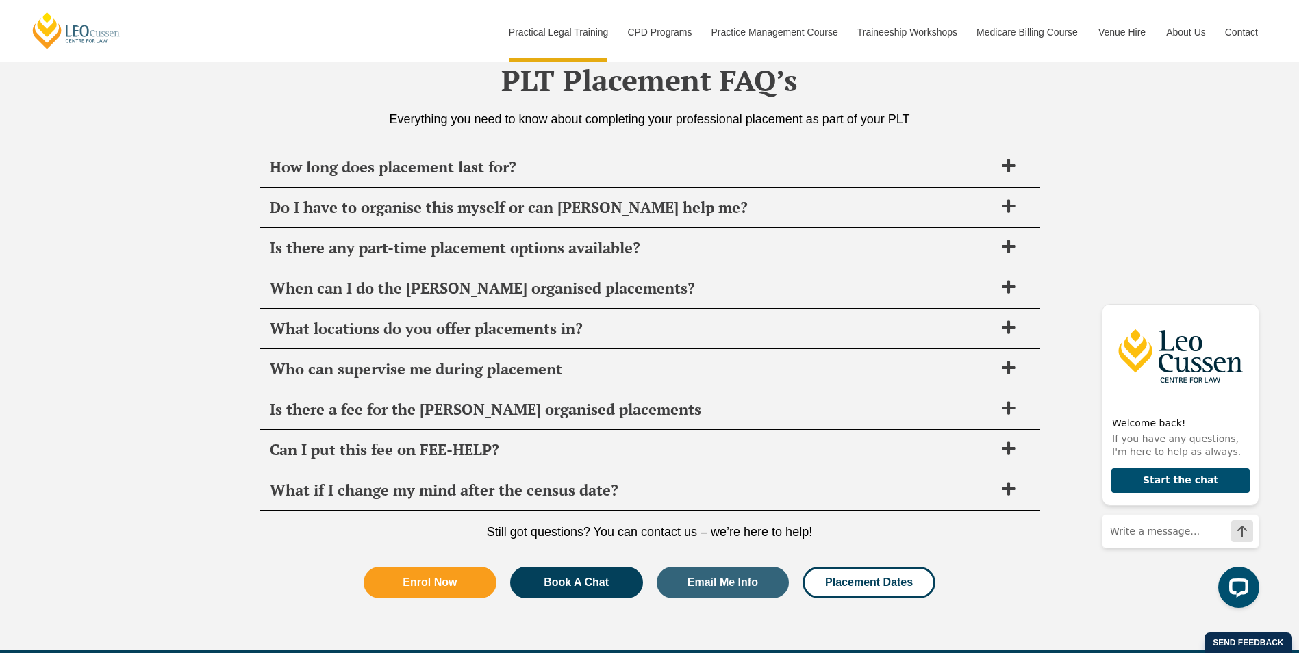
scroll to position [4839, 0]
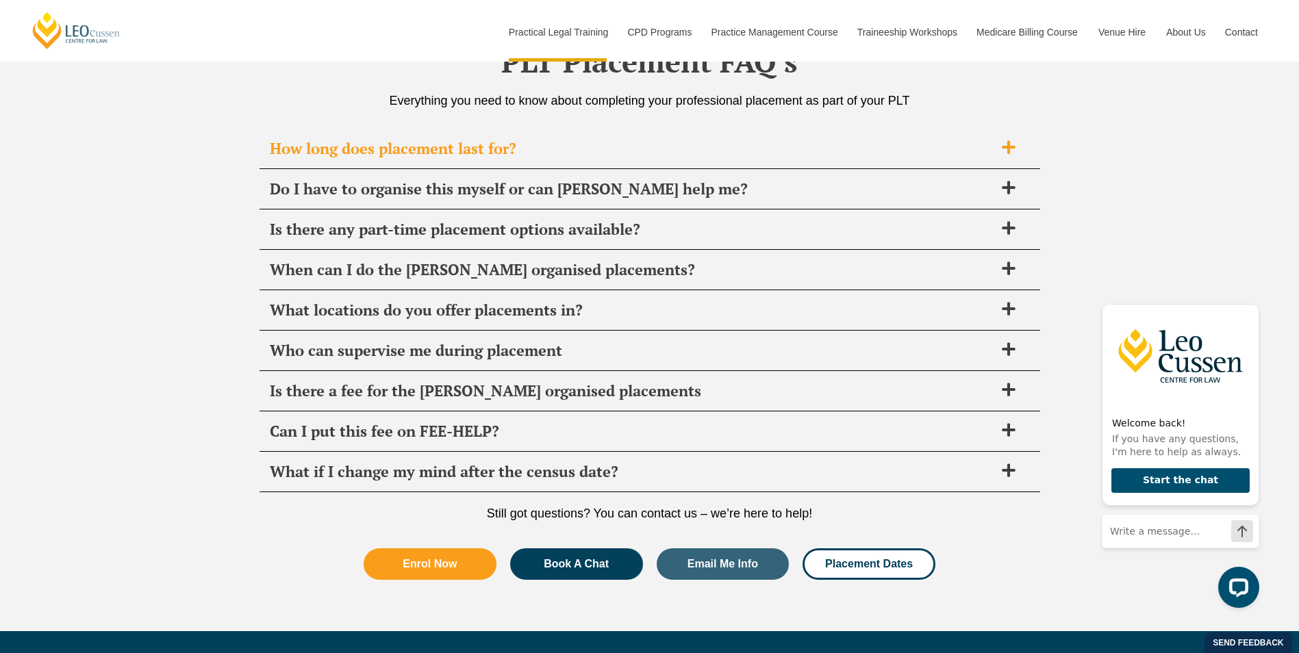
click at [944, 152] on span "How long does placement last for?" at bounding box center [632, 148] width 725 height 19
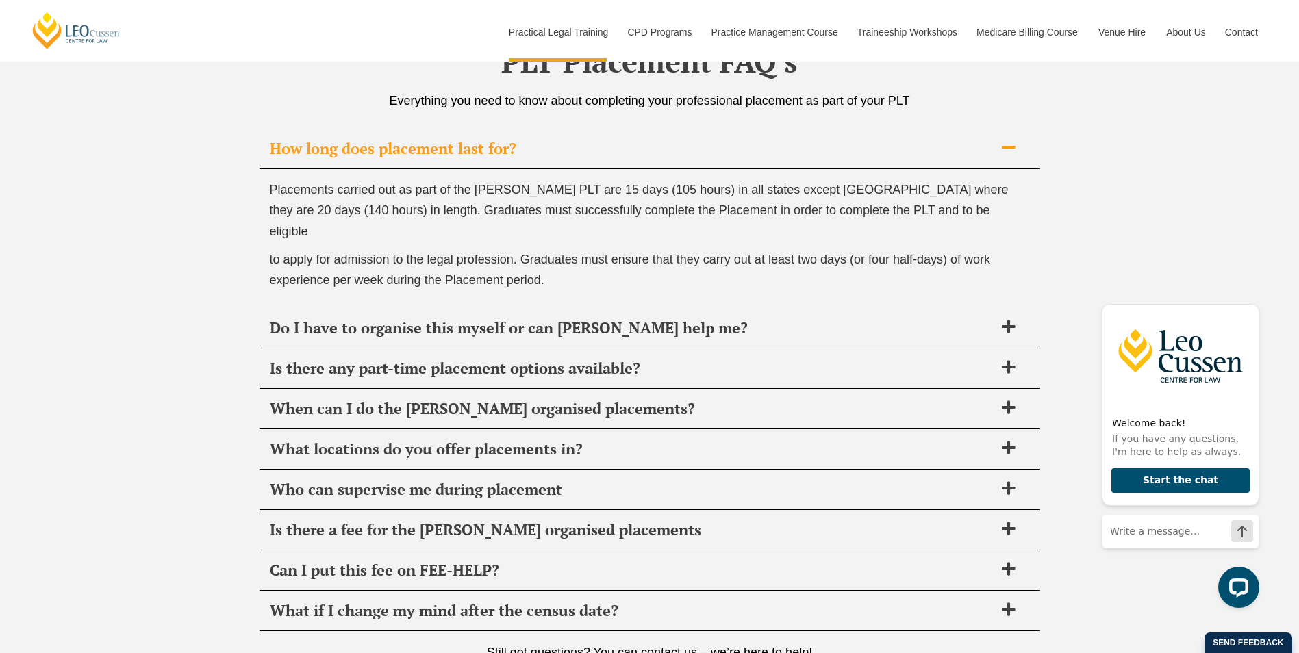
click at [944, 152] on span "How long does placement last for?" at bounding box center [632, 148] width 725 height 19
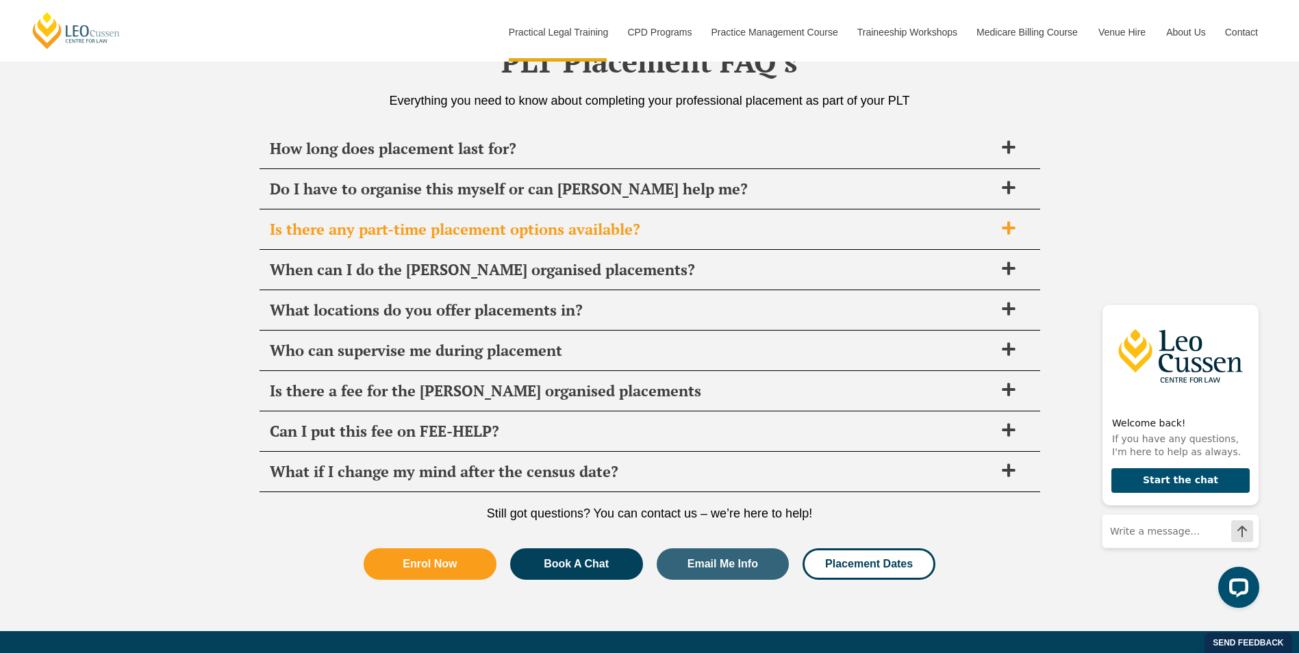
click at [916, 232] on span "Is there any part-time placement options available?" at bounding box center [632, 229] width 725 height 19
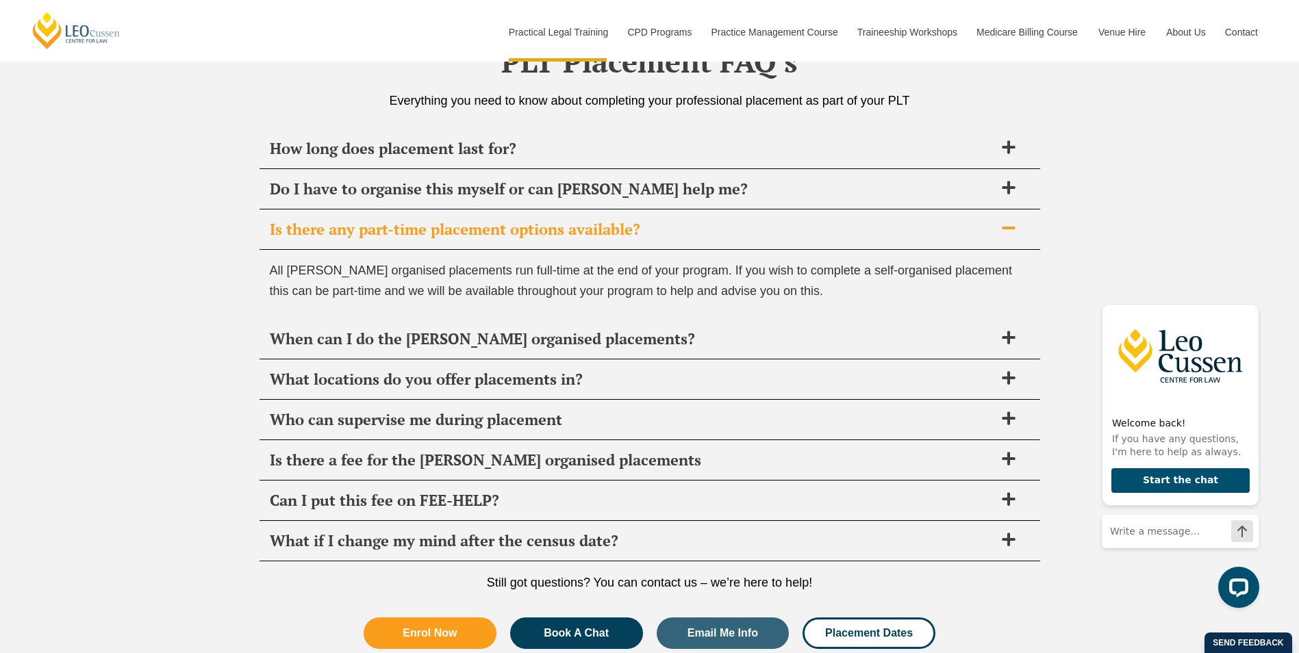
click at [916, 223] on span "Is there any part-time placement options available?" at bounding box center [632, 229] width 725 height 19
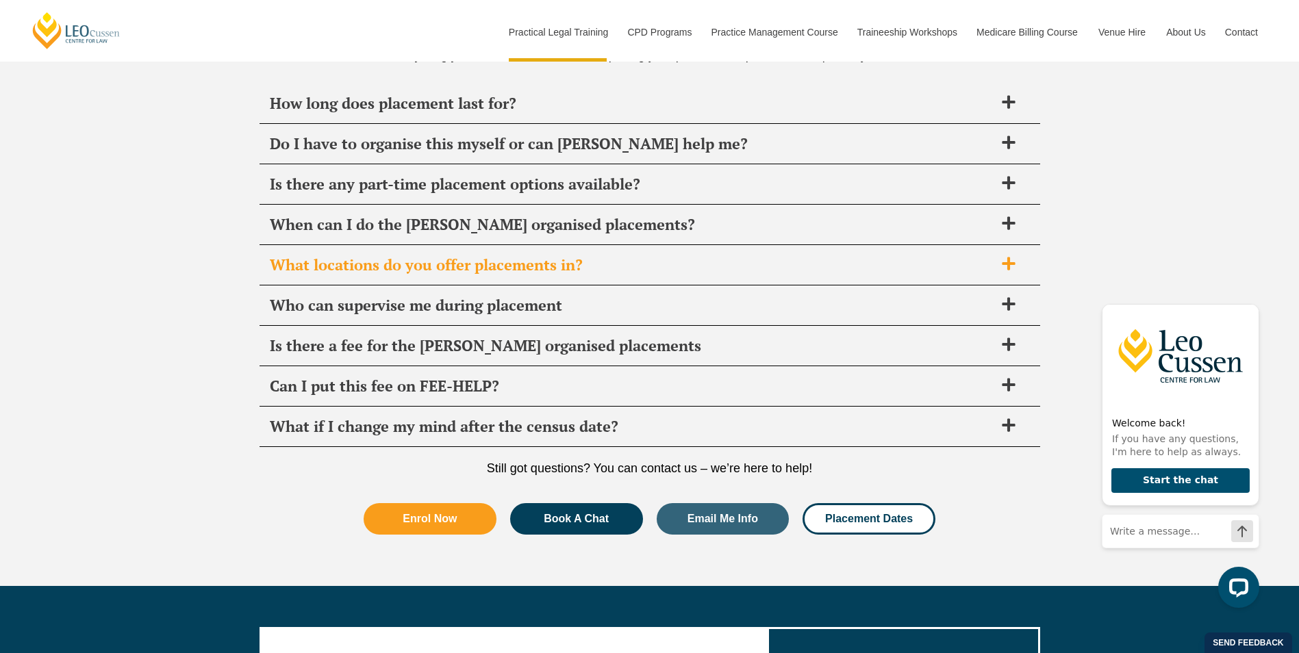
scroll to position [4908, 0]
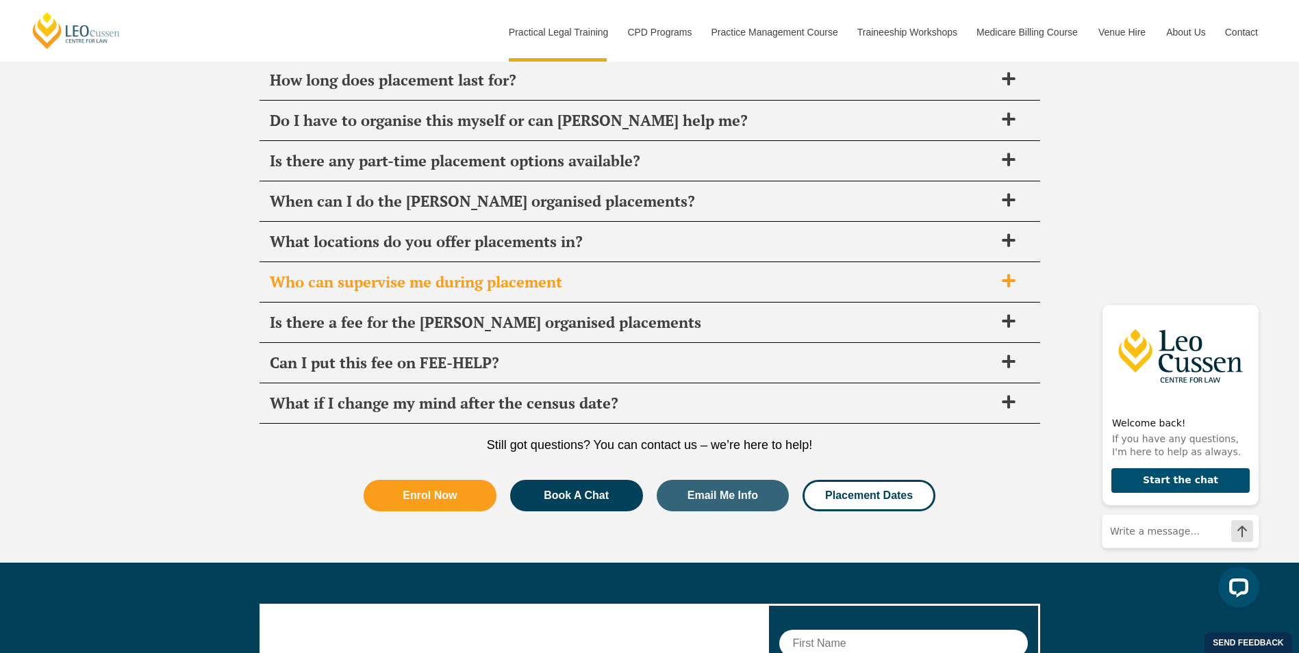
click at [855, 291] on span "Who can supervise me during placement" at bounding box center [632, 282] width 725 height 19
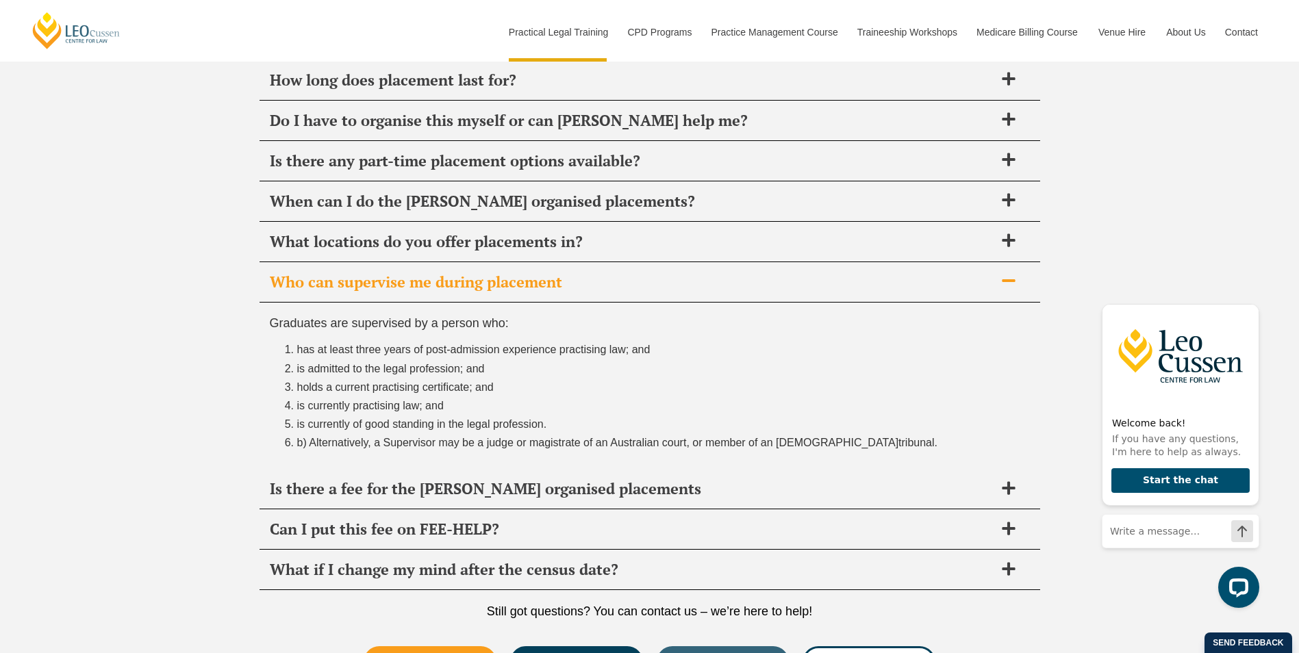
drag, startPoint x: 339, startPoint y: 371, endPoint x: 537, endPoint y: 375, distance: 198.0
click at [537, 375] on li "is admitted to the legal profession; and" at bounding box center [663, 369] width 733 height 18
click at [407, 412] on li "is currently practising law; and" at bounding box center [663, 406] width 733 height 18
drag, startPoint x: 371, startPoint y: 418, endPoint x: 543, endPoint y: 427, distance: 172.1
click at [543, 427] on span "is currently of good standing in the legal profession." at bounding box center [422, 424] width 250 height 12
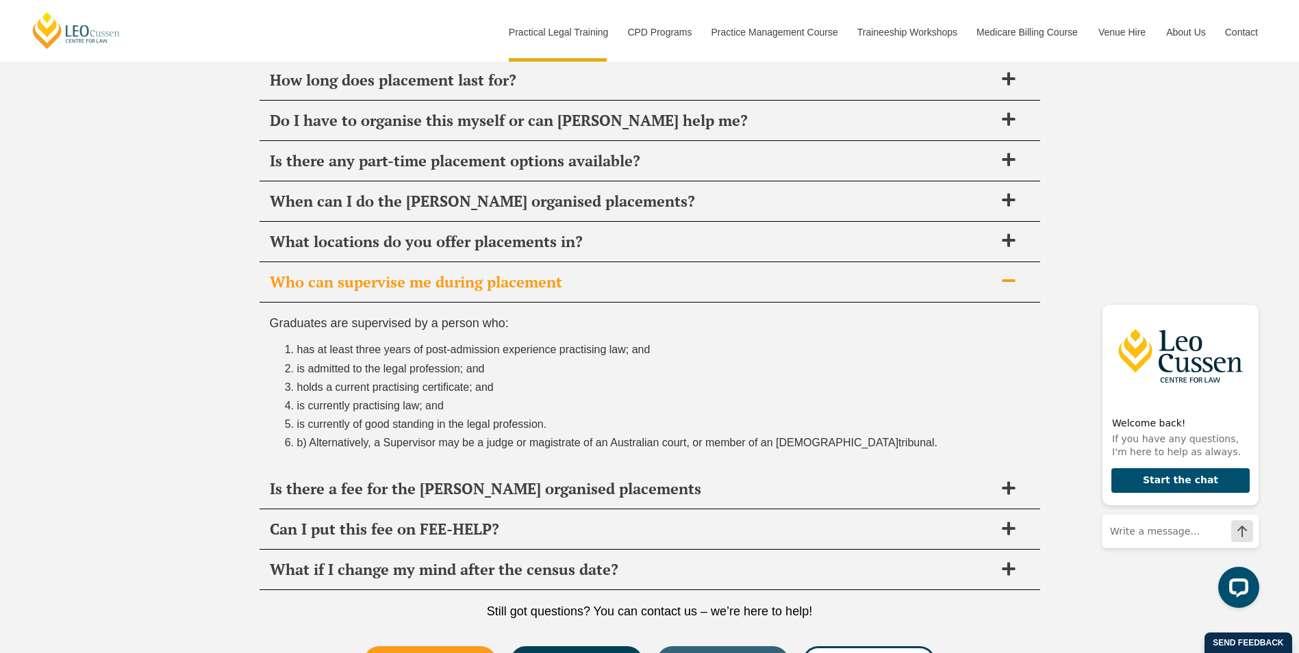
drag, startPoint x: 543, startPoint y: 427, endPoint x: 468, endPoint y: 458, distance: 81.0
click at [468, 458] on div "Graduates are supervised by a person who: has at least three years of post-admi…" at bounding box center [650, 386] width 781 height 167
drag, startPoint x: 562, startPoint y: 451, endPoint x: 699, endPoint y: 457, distance: 137.1
click at [699, 457] on div "Graduates are supervised by a person who: has at least three years of post-admi…" at bounding box center [650, 386] width 781 height 167
click at [1007, 290] on span at bounding box center [1008, 281] width 29 height 17
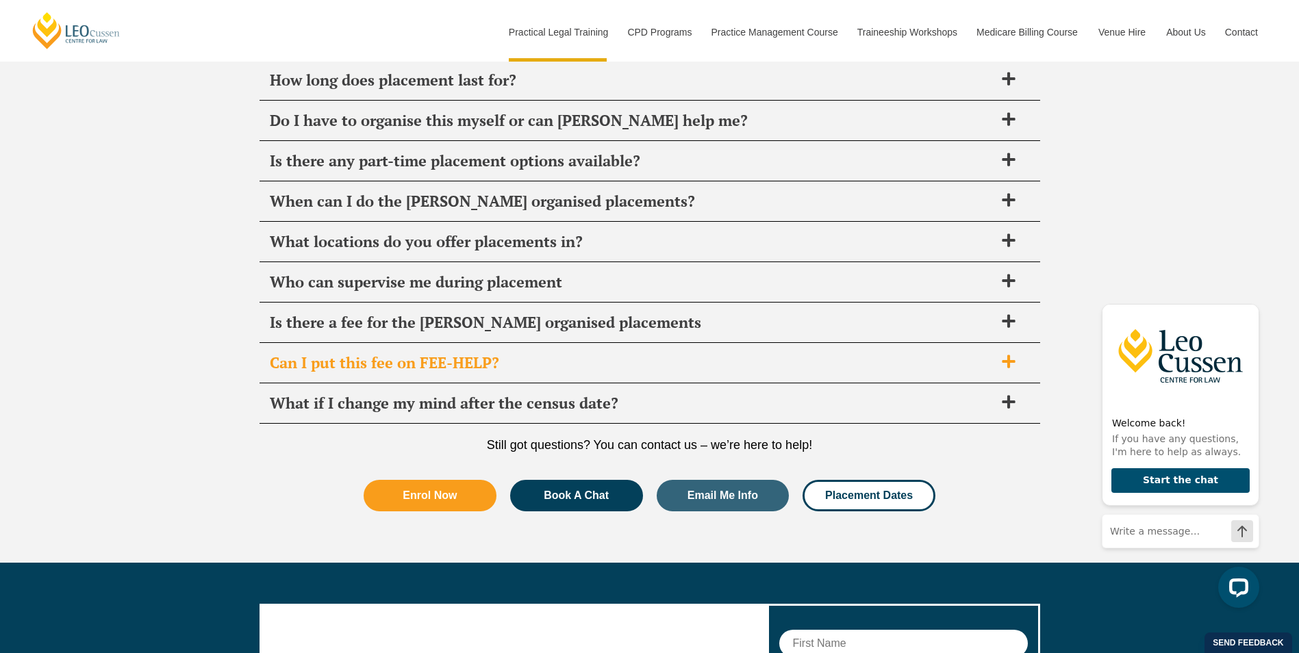
click at [604, 364] on span "Can I put this fee on FEE-HELP?" at bounding box center [632, 362] width 725 height 19
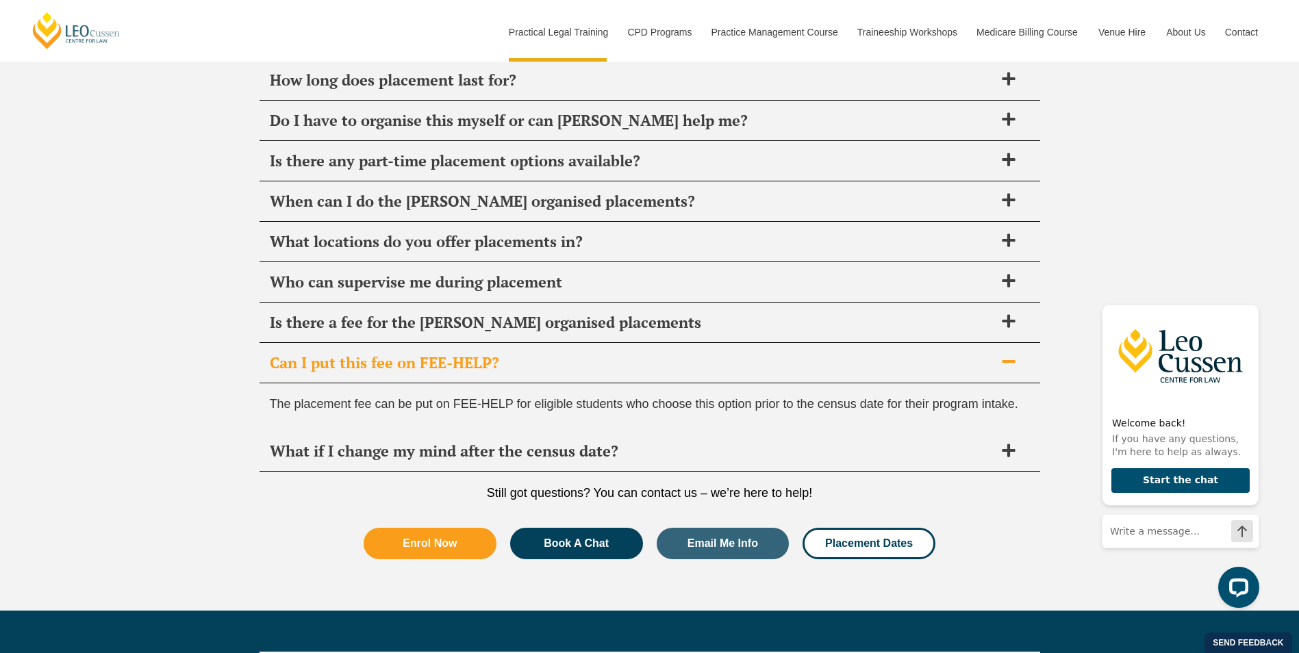
click at [604, 364] on span "Can I put this fee on FEE-HELP?" at bounding box center [632, 362] width 725 height 19
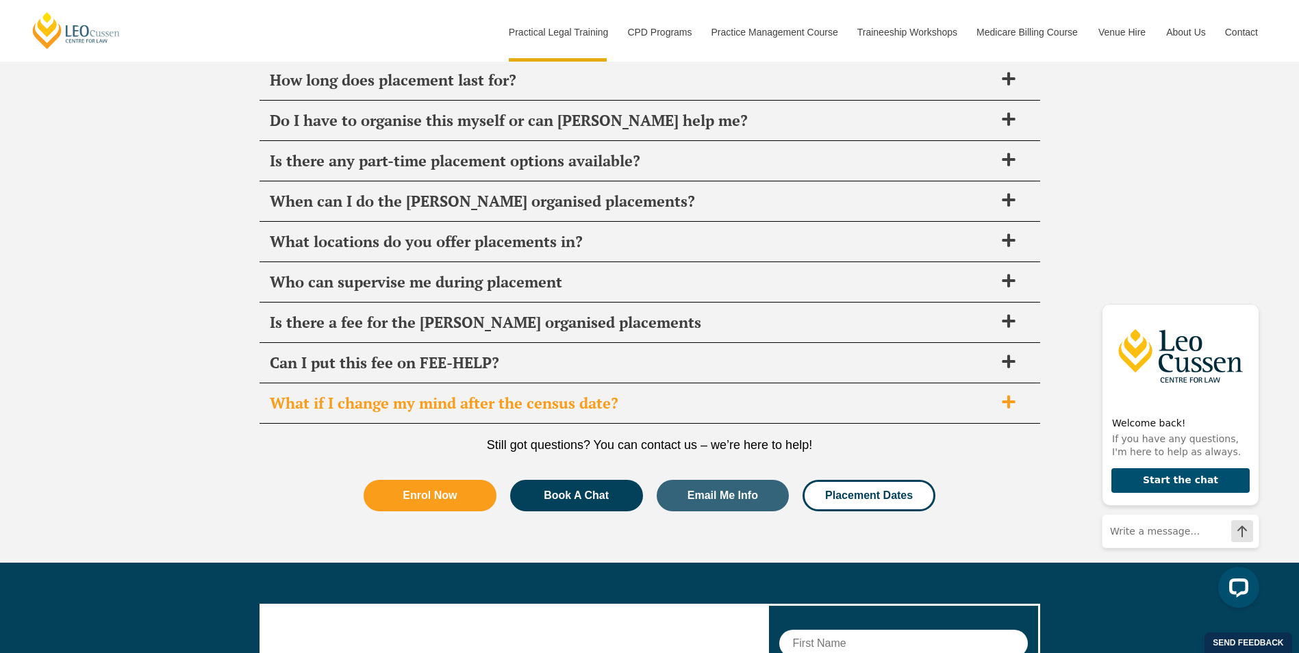
click at [642, 410] on span "What if I change my mind after the census date?" at bounding box center [632, 403] width 725 height 19
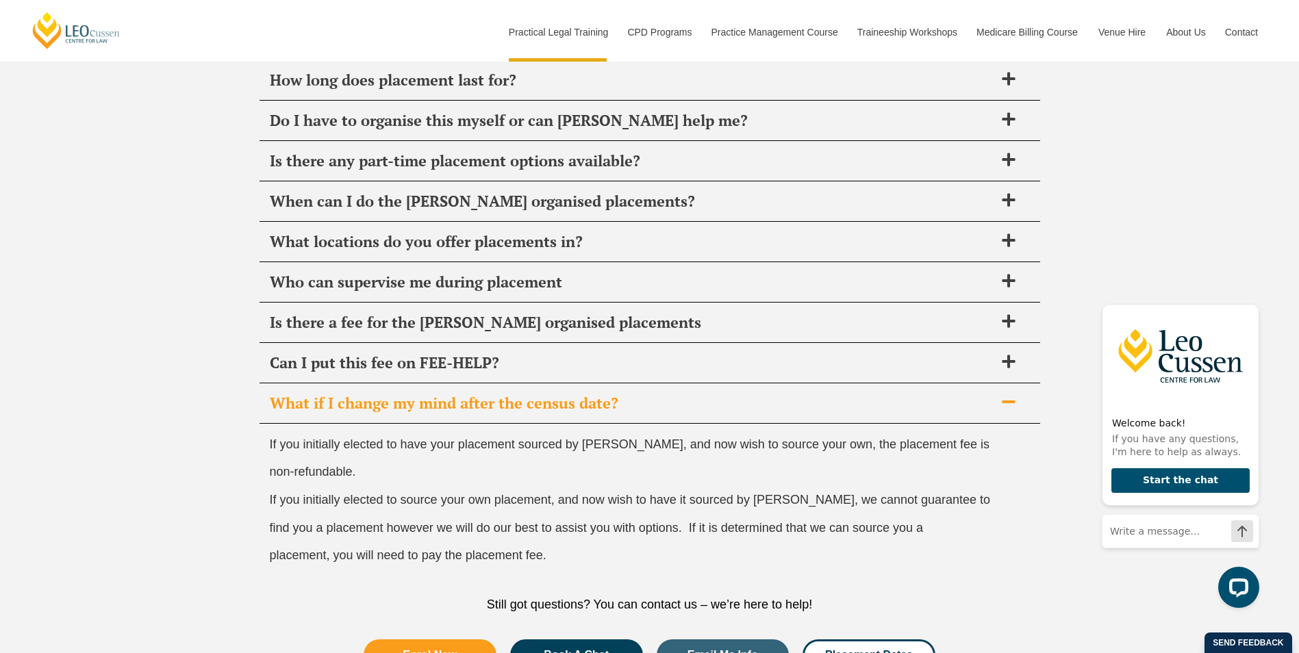
click at [641, 405] on span "What if I change my mind after the census date?" at bounding box center [632, 403] width 725 height 19
